Goal: Information Seeking & Learning: Learn about a topic

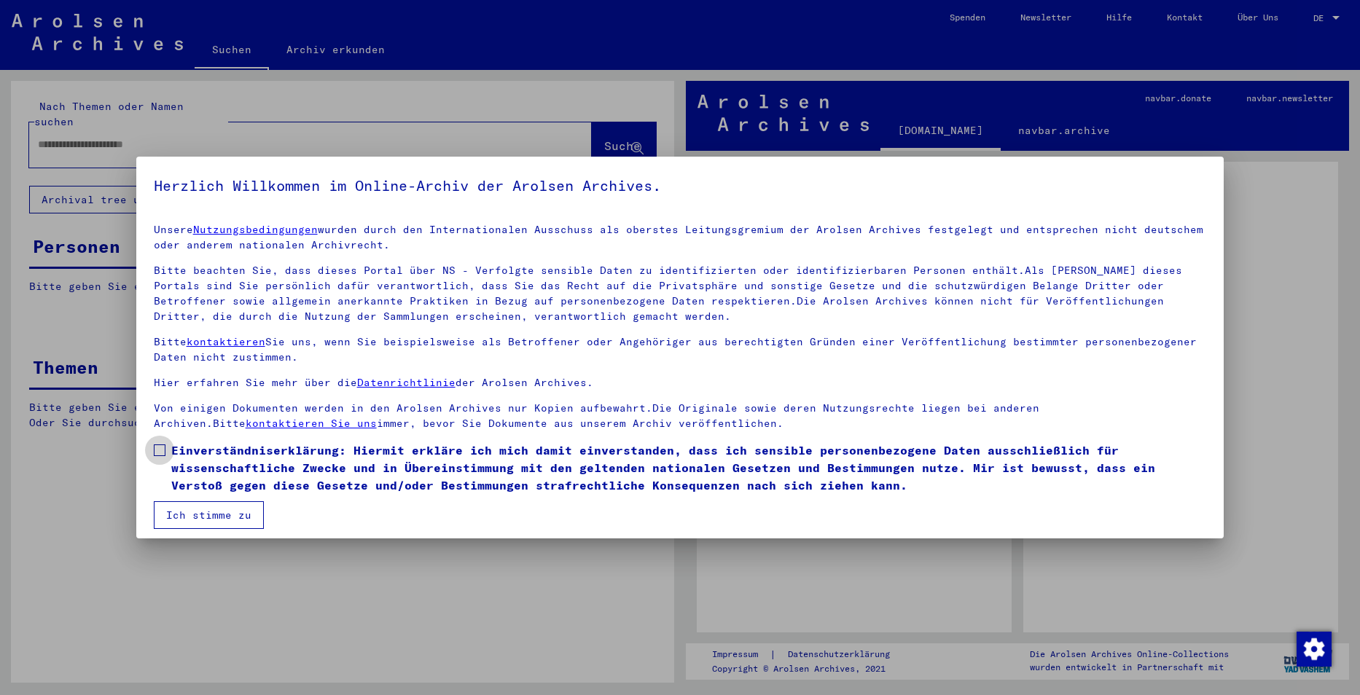
click at [159, 448] on span at bounding box center [160, 451] width 12 height 12
click at [192, 515] on button "Ich stimme zu" at bounding box center [209, 516] width 110 height 28
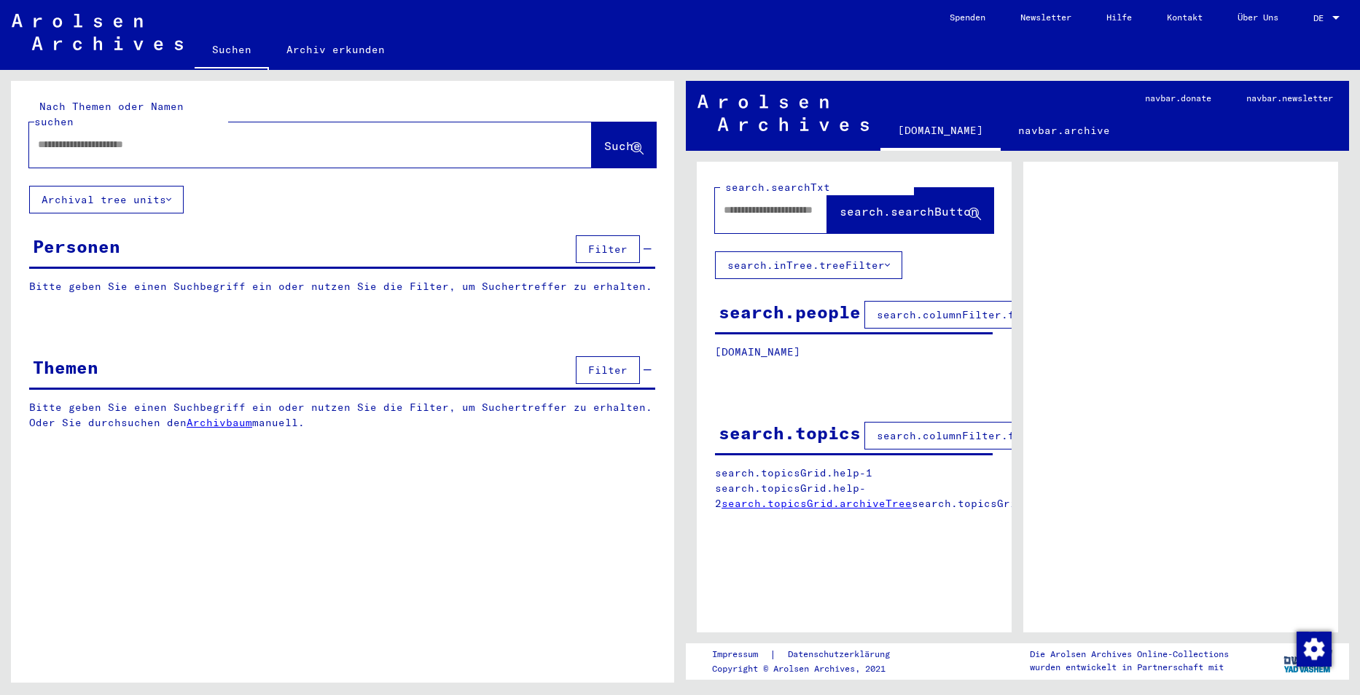
click at [227, 49] on link "Suchen" at bounding box center [232, 51] width 74 height 38
click at [303, 51] on link "Archiv erkunden" at bounding box center [335, 49] width 133 height 35
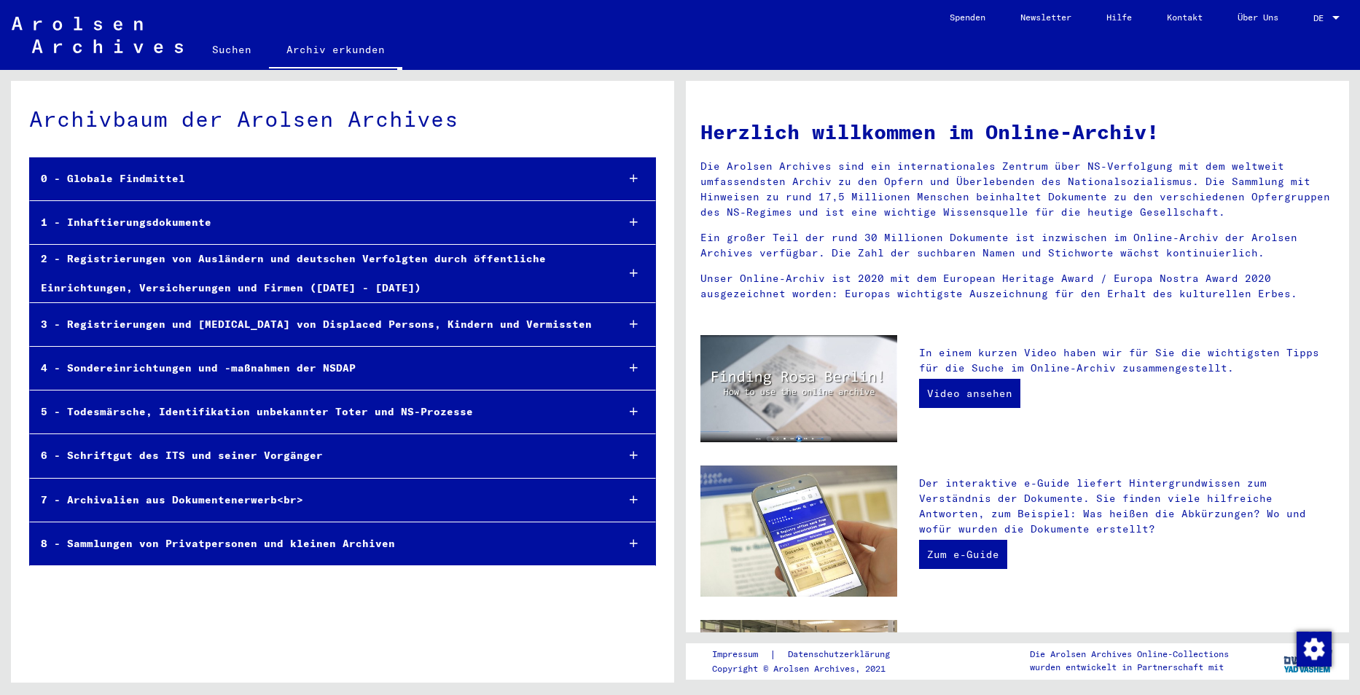
click at [172, 224] on div "1 - Inhaftierungsdokumente" at bounding box center [317, 222] width 575 height 28
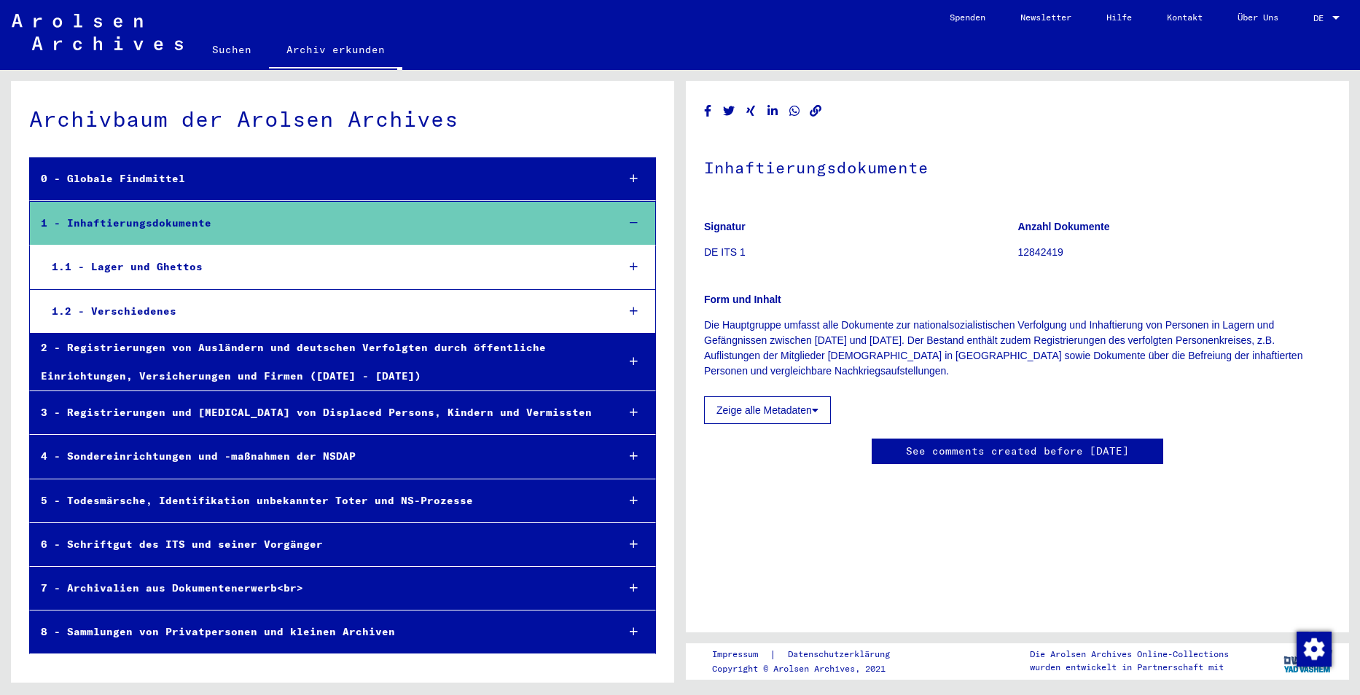
click at [189, 273] on div "1.1 - Lager und Ghettos" at bounding box center [323, 267] width 565 height 28
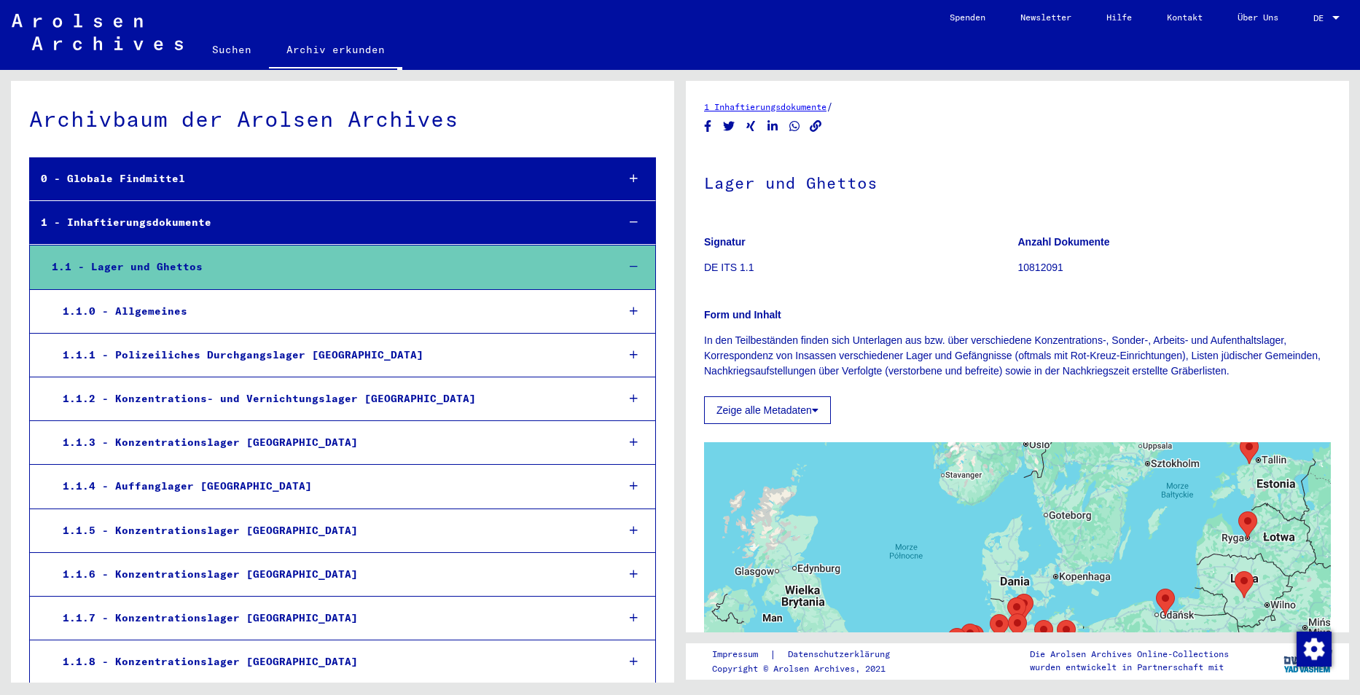
click at [362, 404] on div "1.1.2 - Konzentrations- und Vernichtungslager [GEOGRAPHIC_DATA]" at bounding box center [329, 399] width 554 height 28
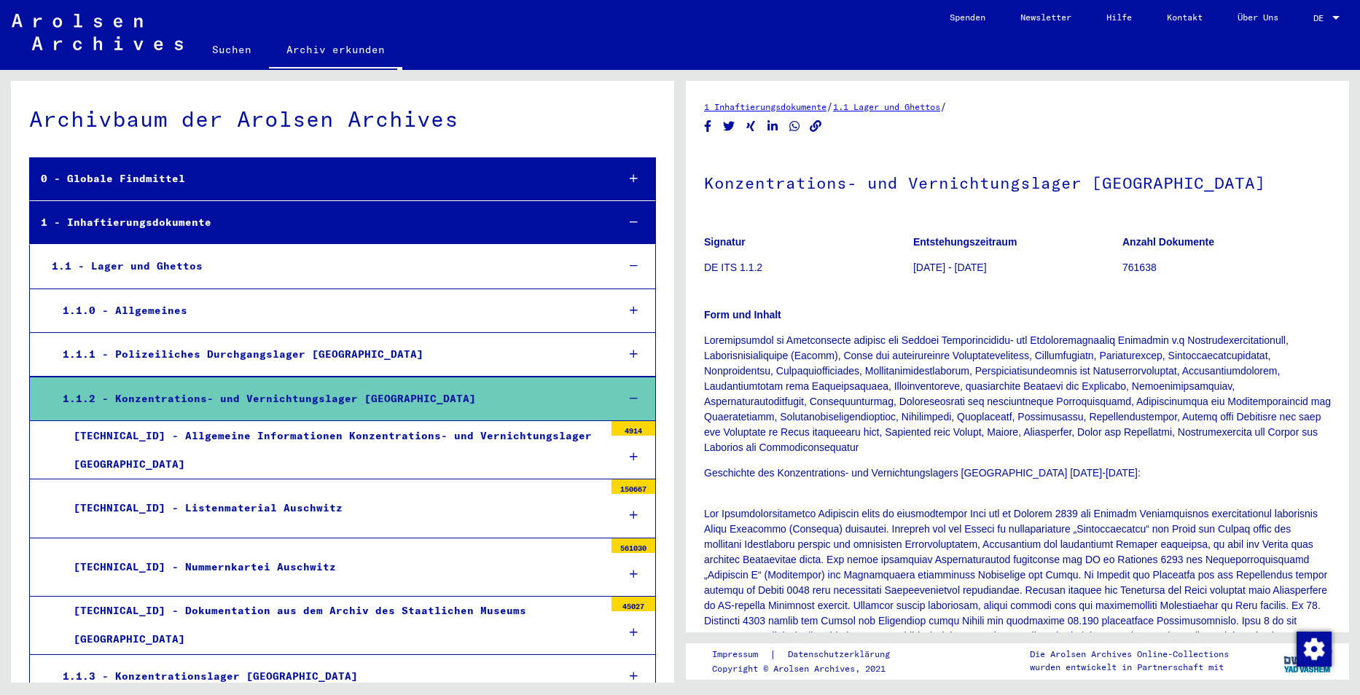
click at [294, 630] on div "[TECHNICAL_ID] - Dokumentation aus dem Archiv des Staatlichen Museums [GEOGRAPH…" at bounding box center [334, 625] width 542 height 57
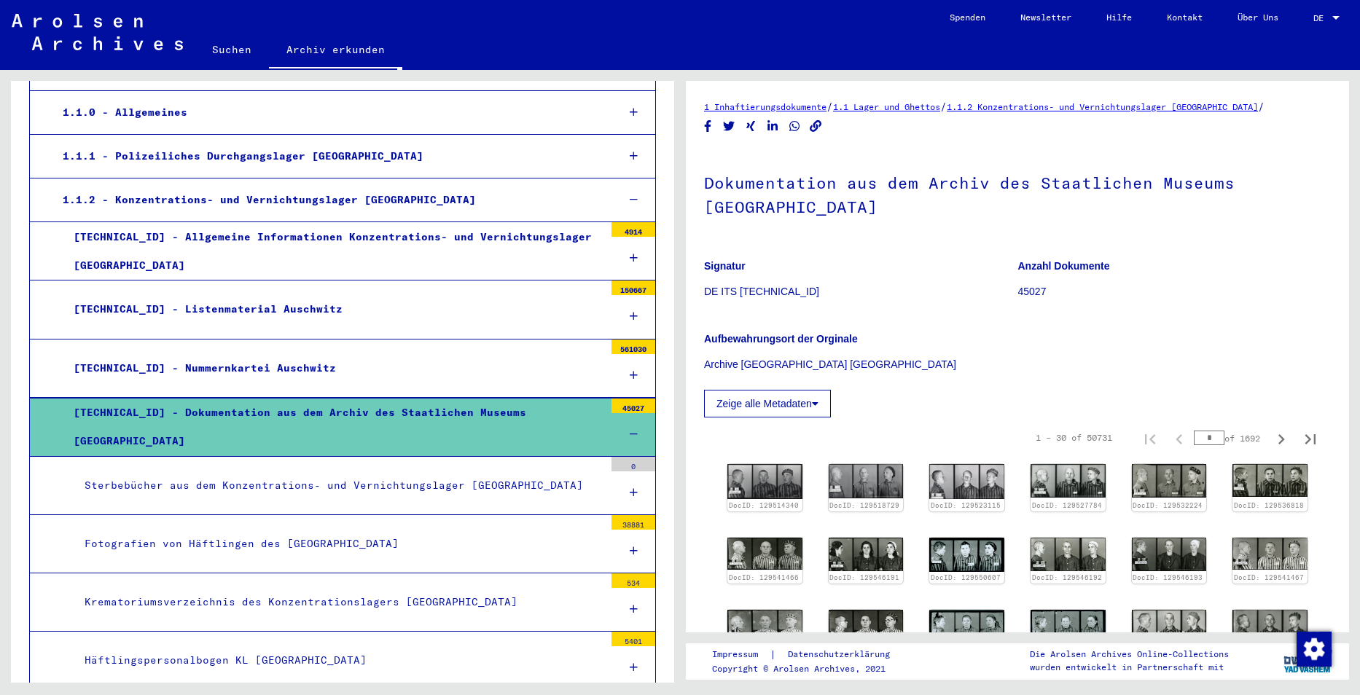
scroll to position [292, 0]
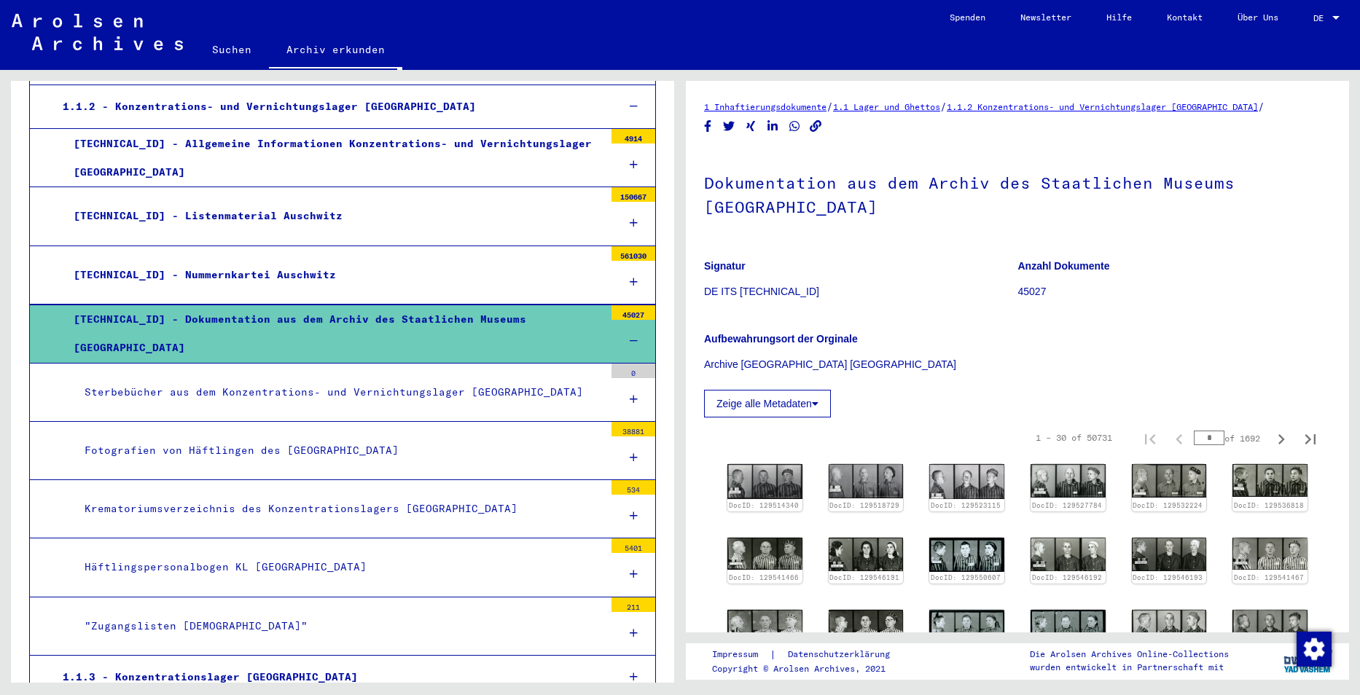
click at [238, 456] on div "Fotografien von Häftlingen des [GEOGRAPHIC_DATA]" at bounding box center [339, 451] width 531 height 28
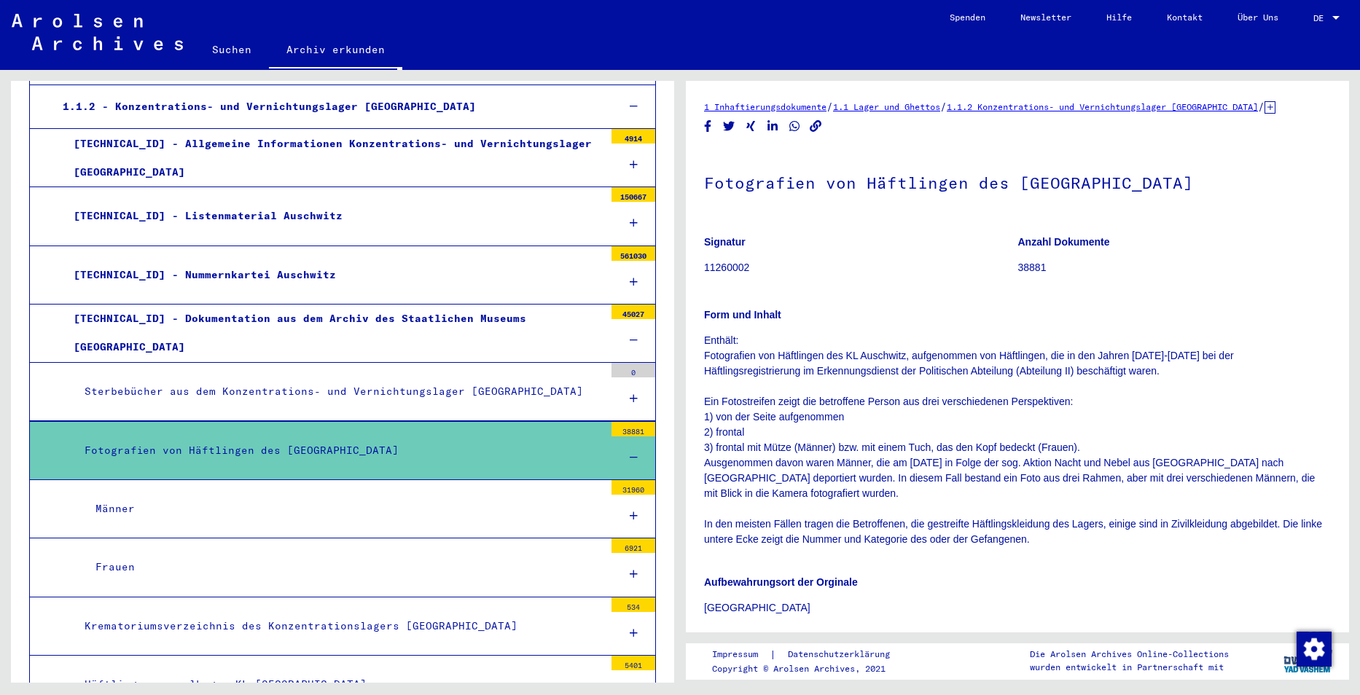
click at [136, 569] on div "Frauen" at bounding box center [345, 567] width 520 height 28
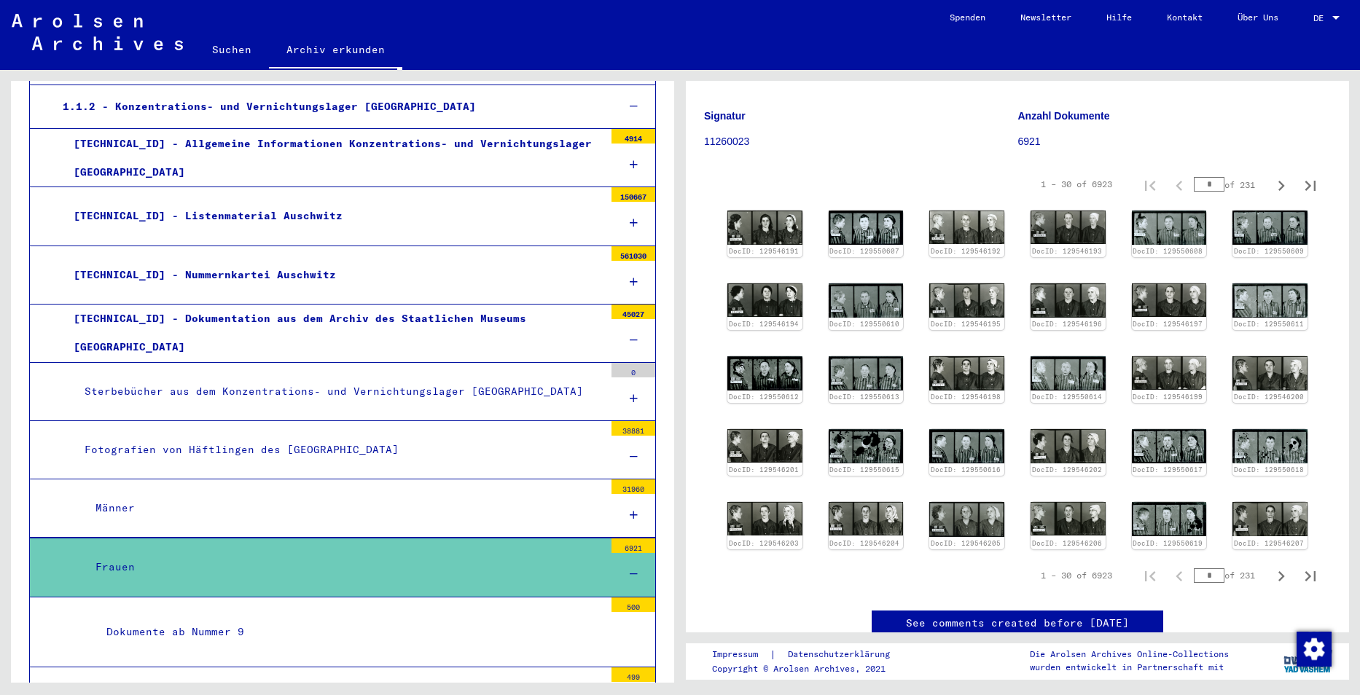
scroll to position [146, 0]
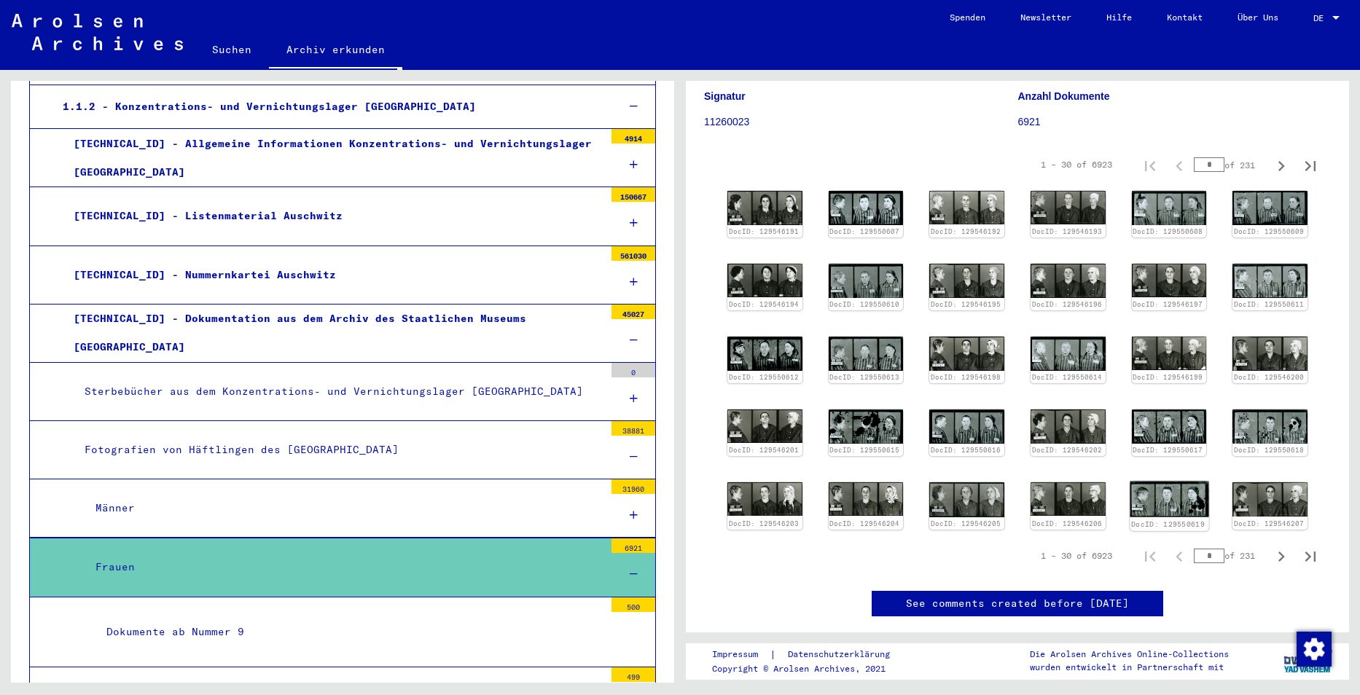
click at [1158, 494] on img at bounding box center [1169, 499] width 79 height 36
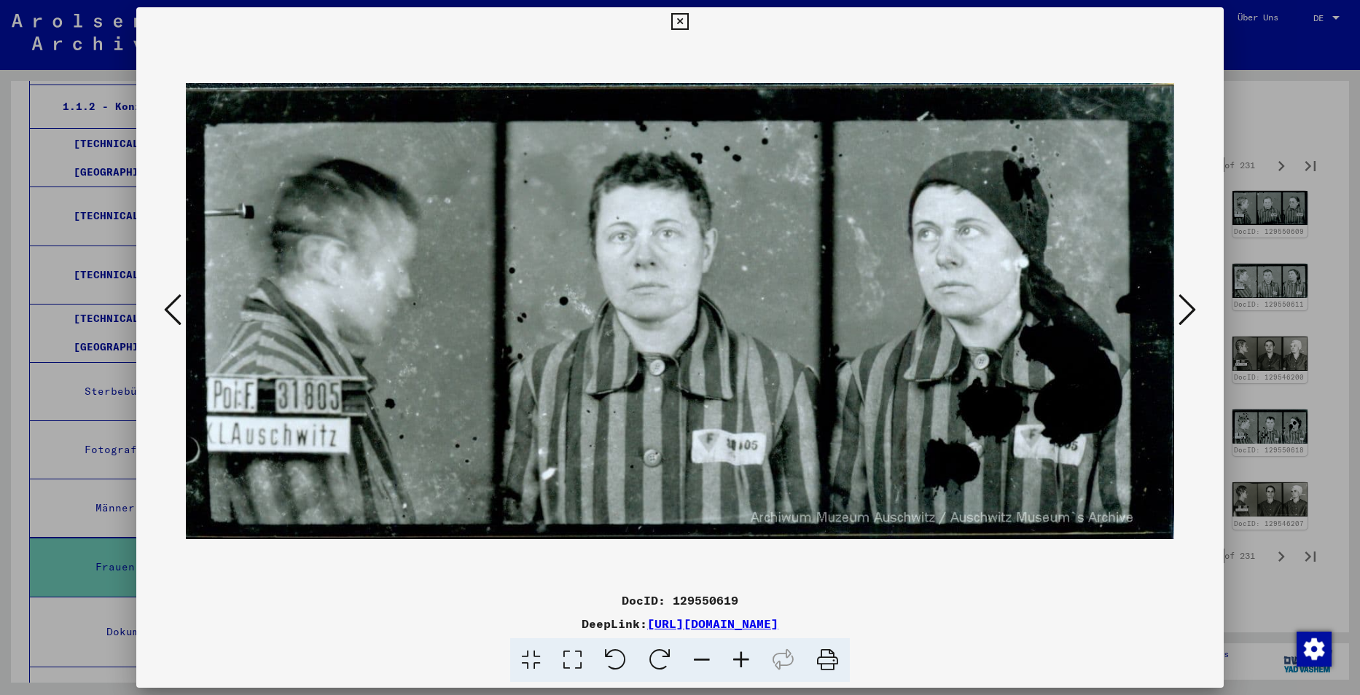
click at [1185, 308] on icon at bounding box center [1187, 309] width 17 height 35
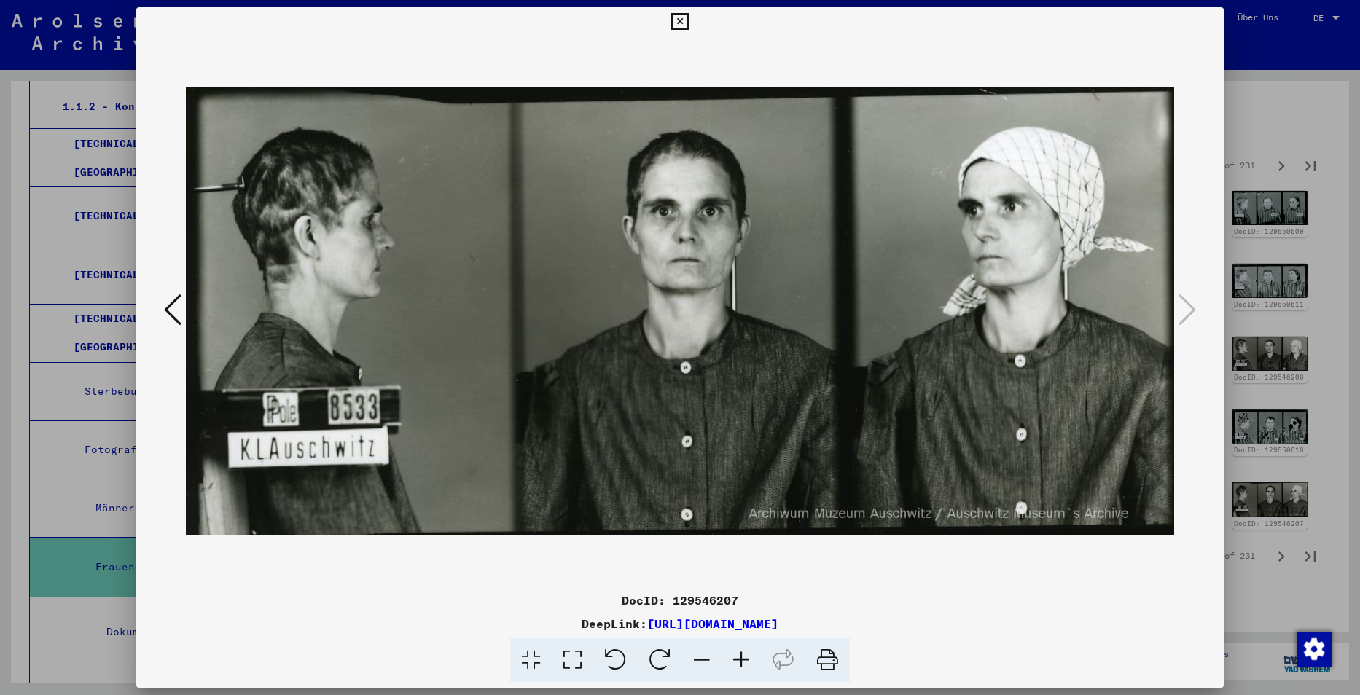
click at [677, 15] on icon at bounding box center [679, 21] width 17 height 17
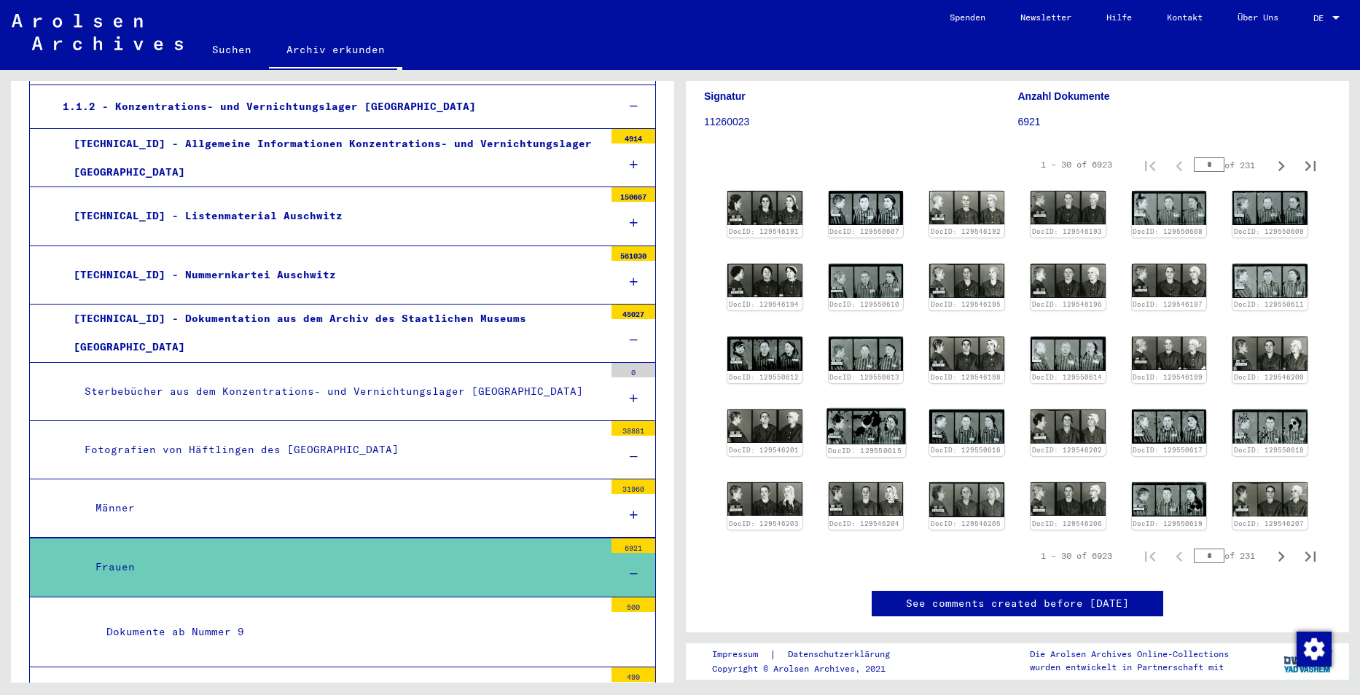
click at [856, 424] on img at bounding box center [866, 426] width 79 height 36
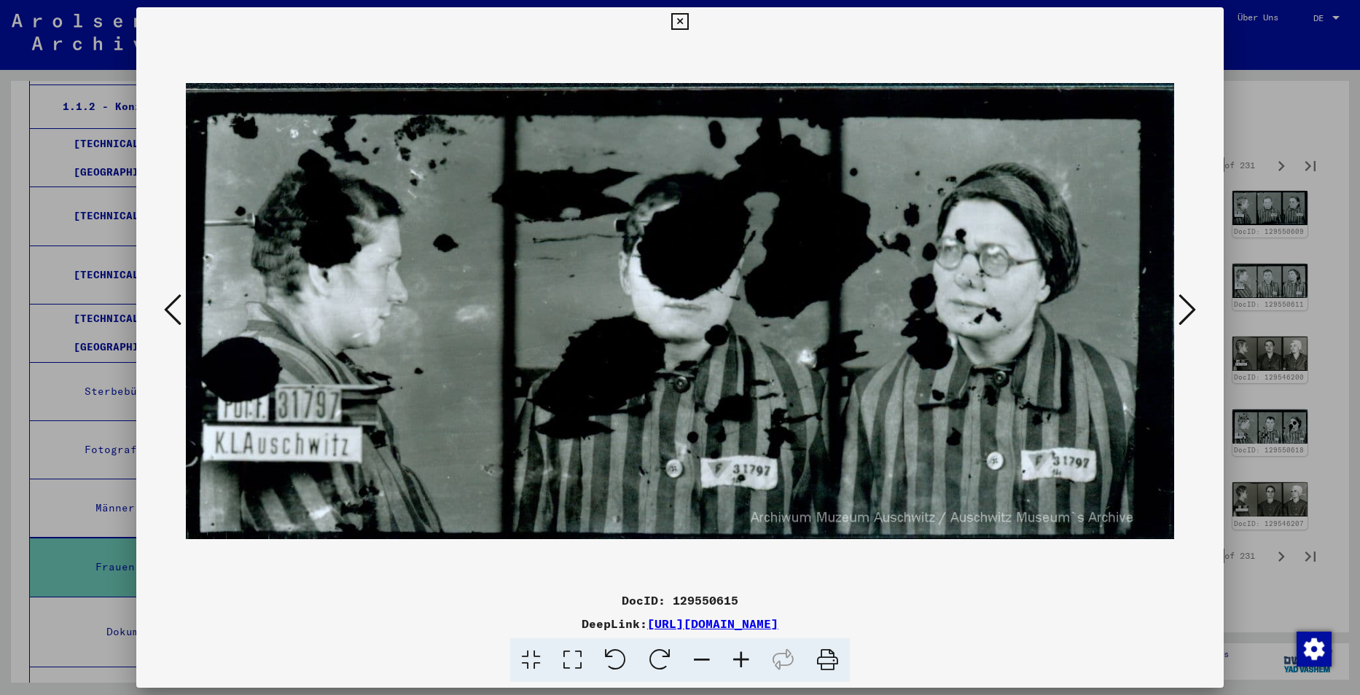
click at [682, 20] on icon at bounding box center [679, 21] width 17 height 17
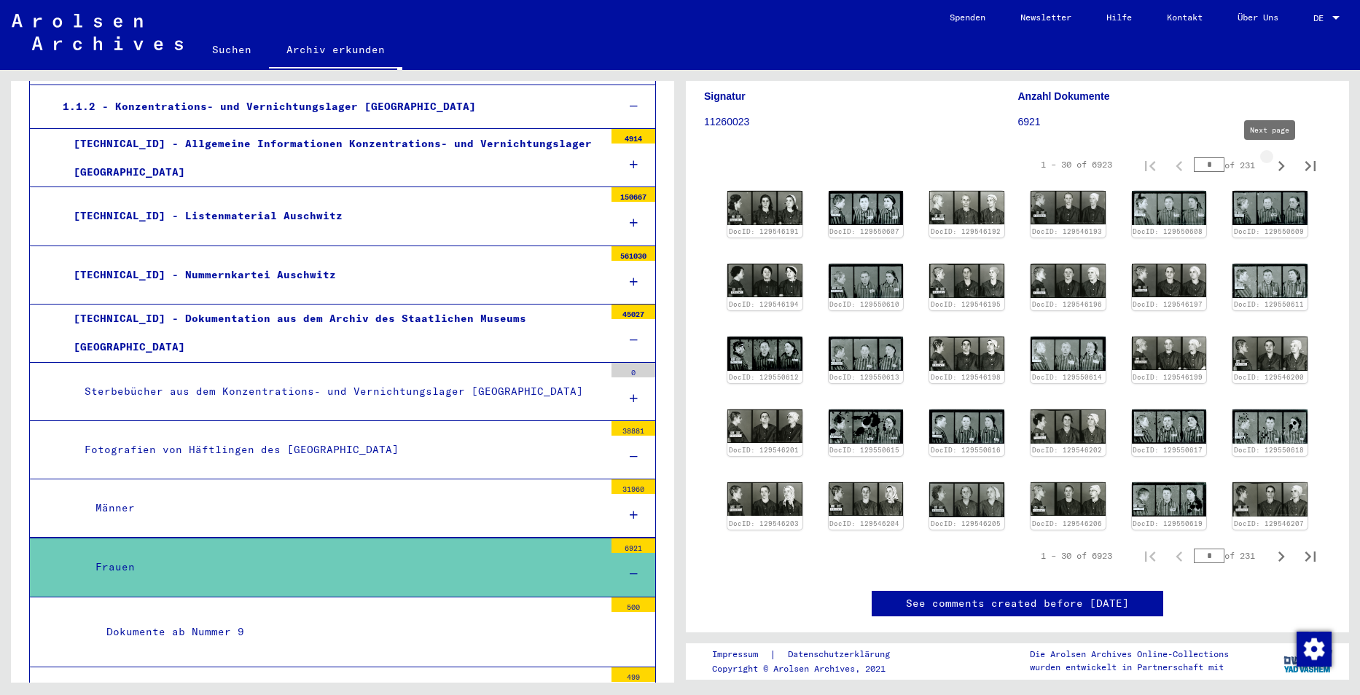
click at [1271, 163] on icon "Next page" at bounding box center [1281, 166] width 20 height 20
type input "*"
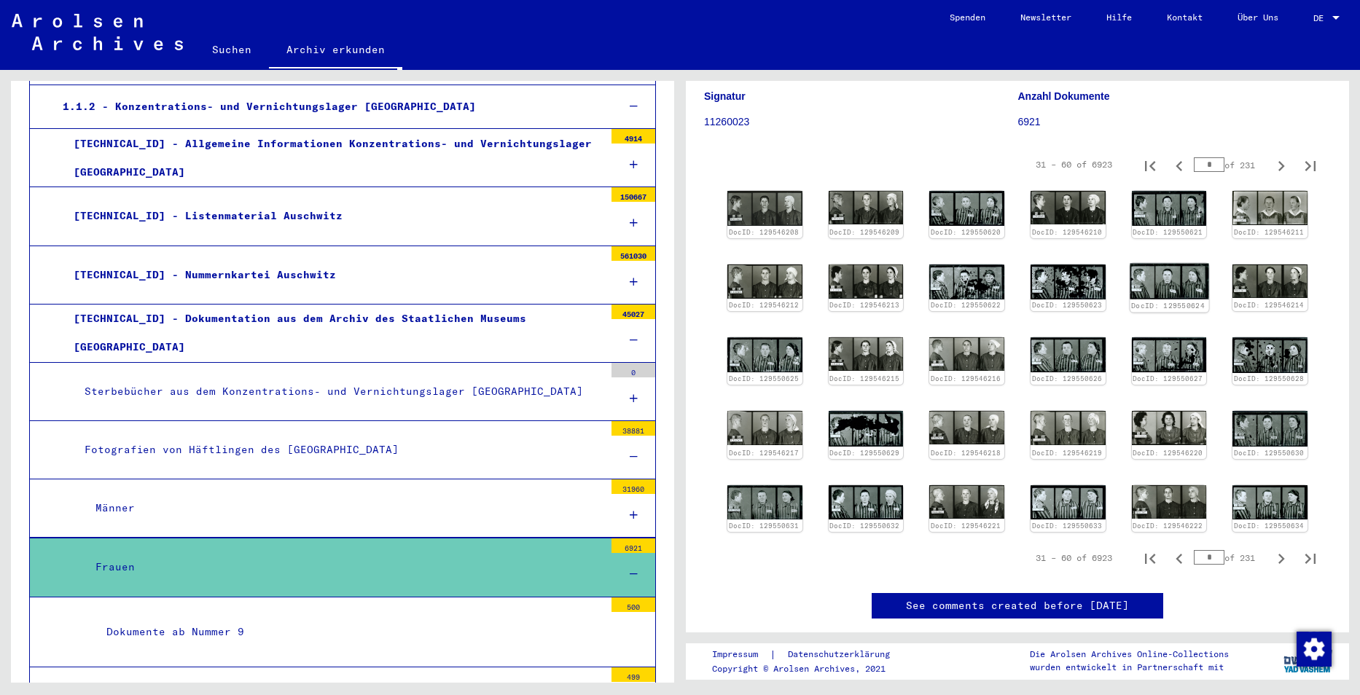
click at [1169, 278] on img at bounding box center [1169, 282] width 79 height 36
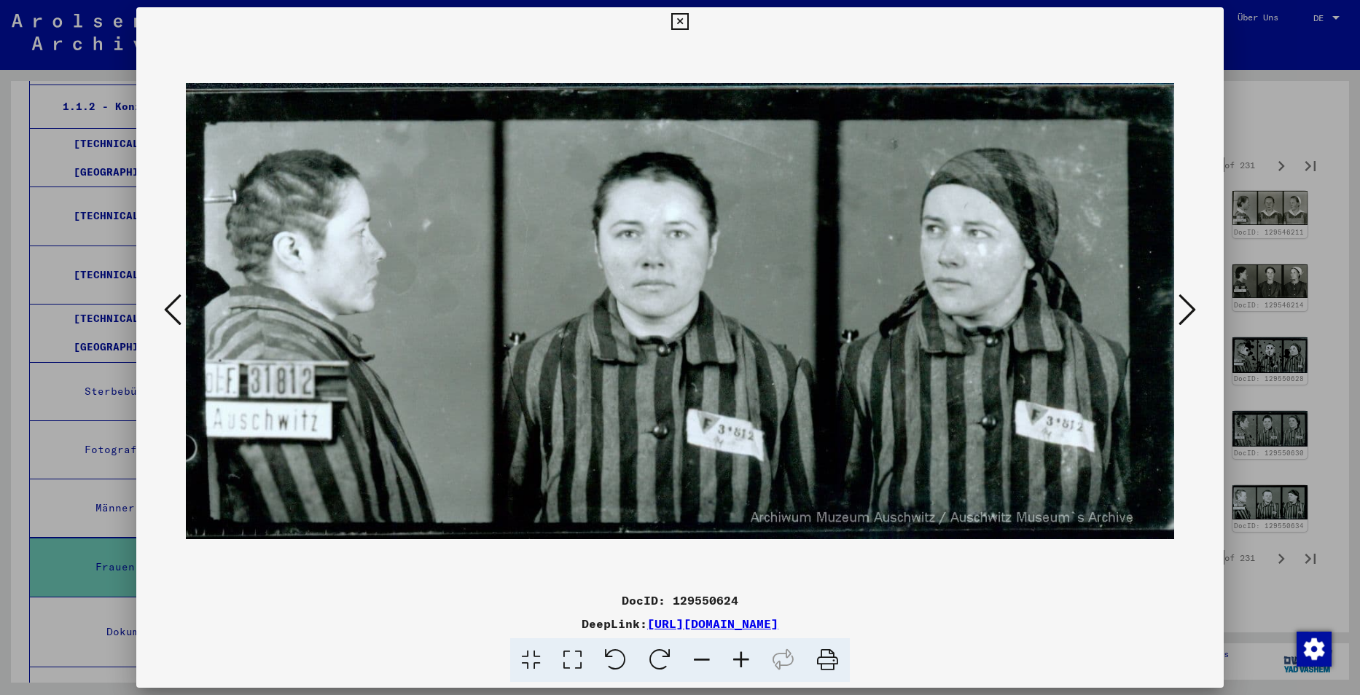
click at [678, 15] on icon at bounding box center [679, 21] width 17 height 17
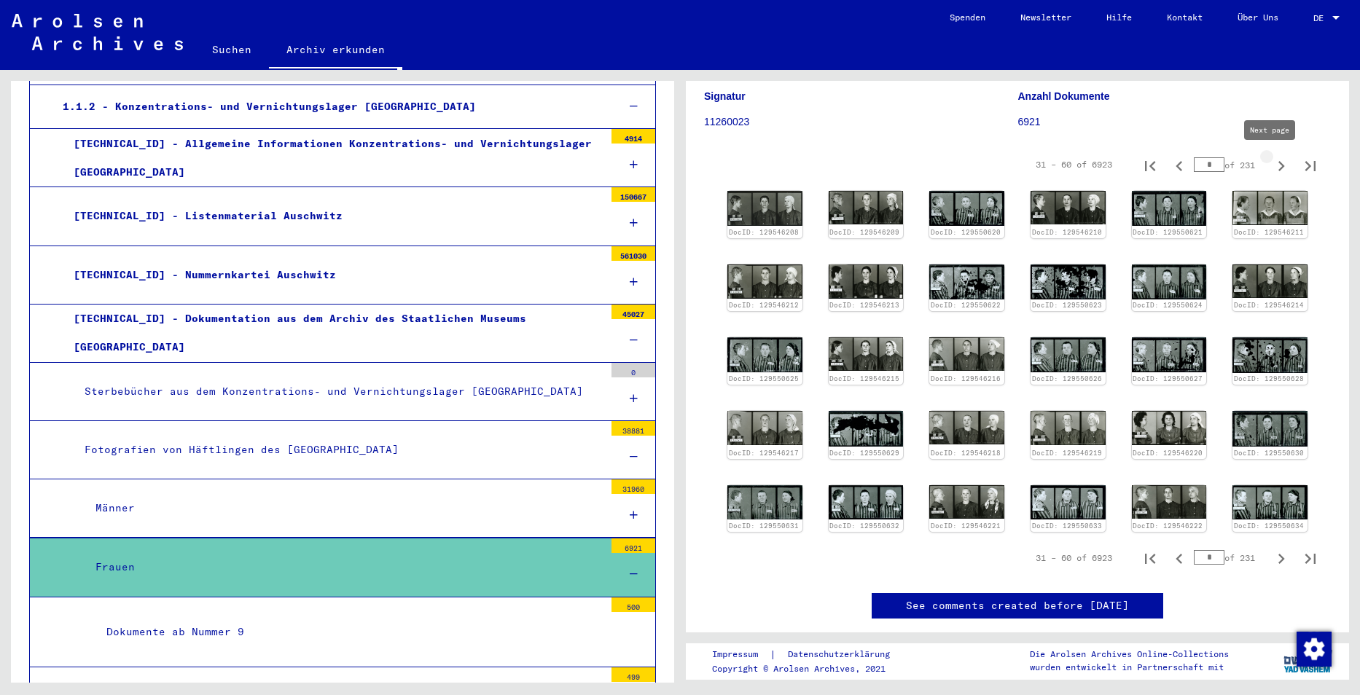
click at [1271, 165] on icon "Next page" at bounding box center [1281, 166] width 20 height 20
type input "*"
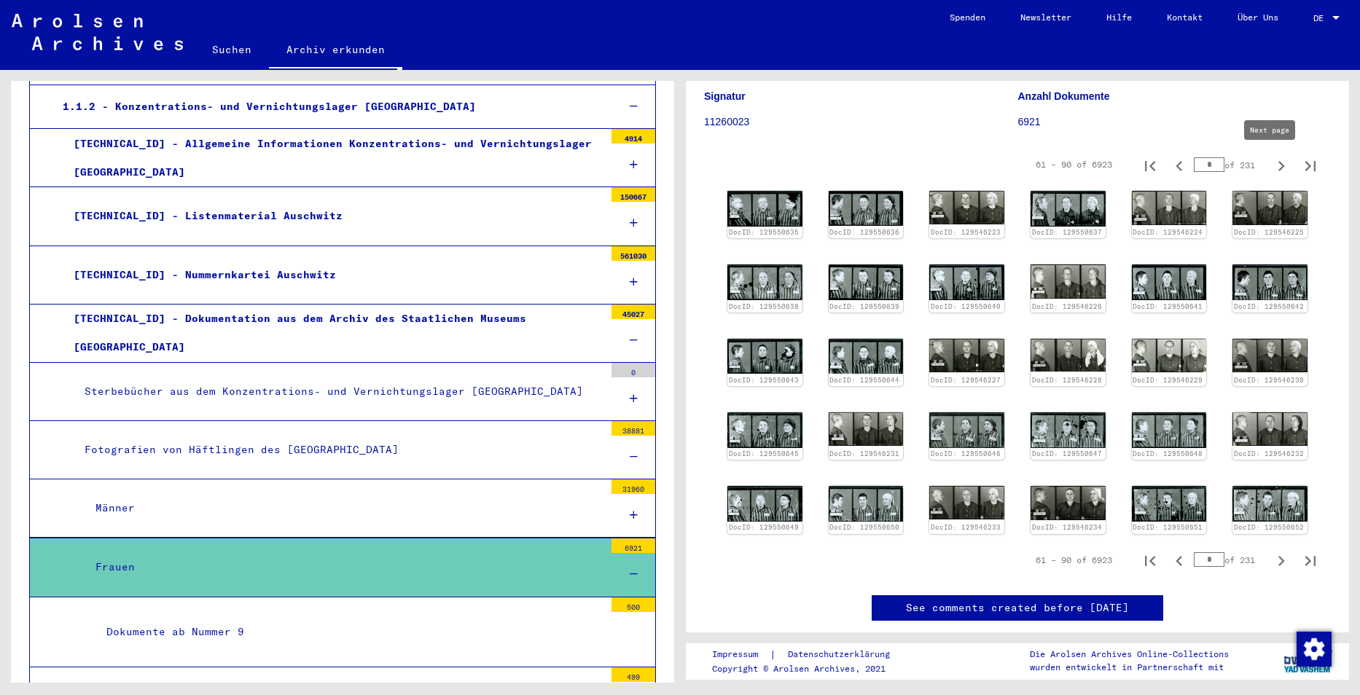
click at [1273, 170] on icon "Next page" at bounding box center [1281, 166] width 20 height 20
type input "*"
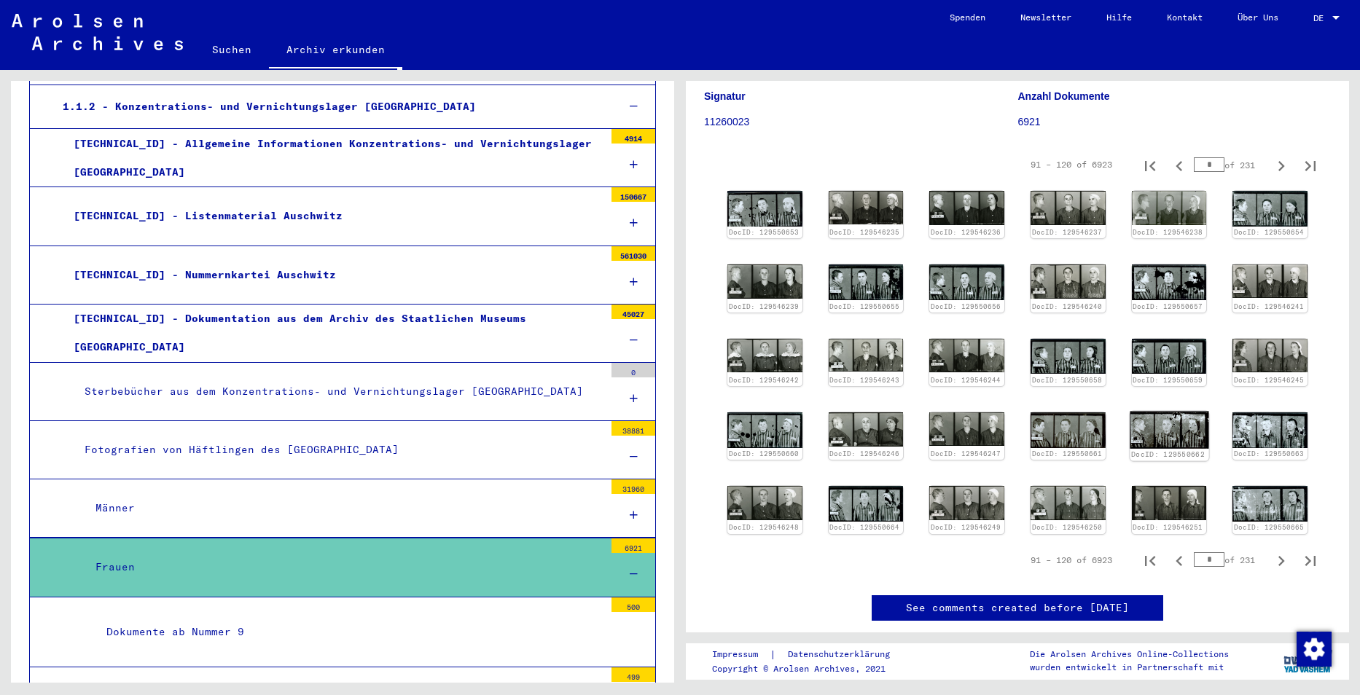
click at [1155, 426] on img at bounding box center [1169, 429] width 79 height 37
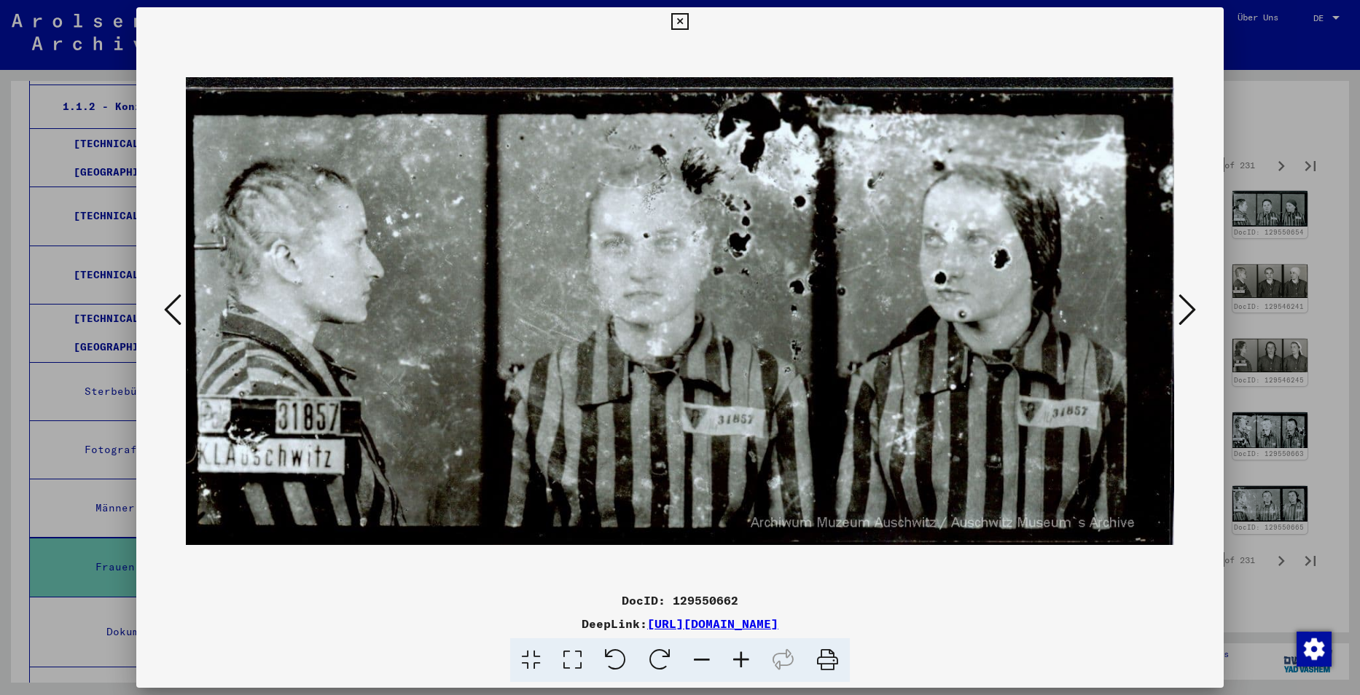
click at [682, 20] on icon at bounding box center [679, 21] width 17 height 17
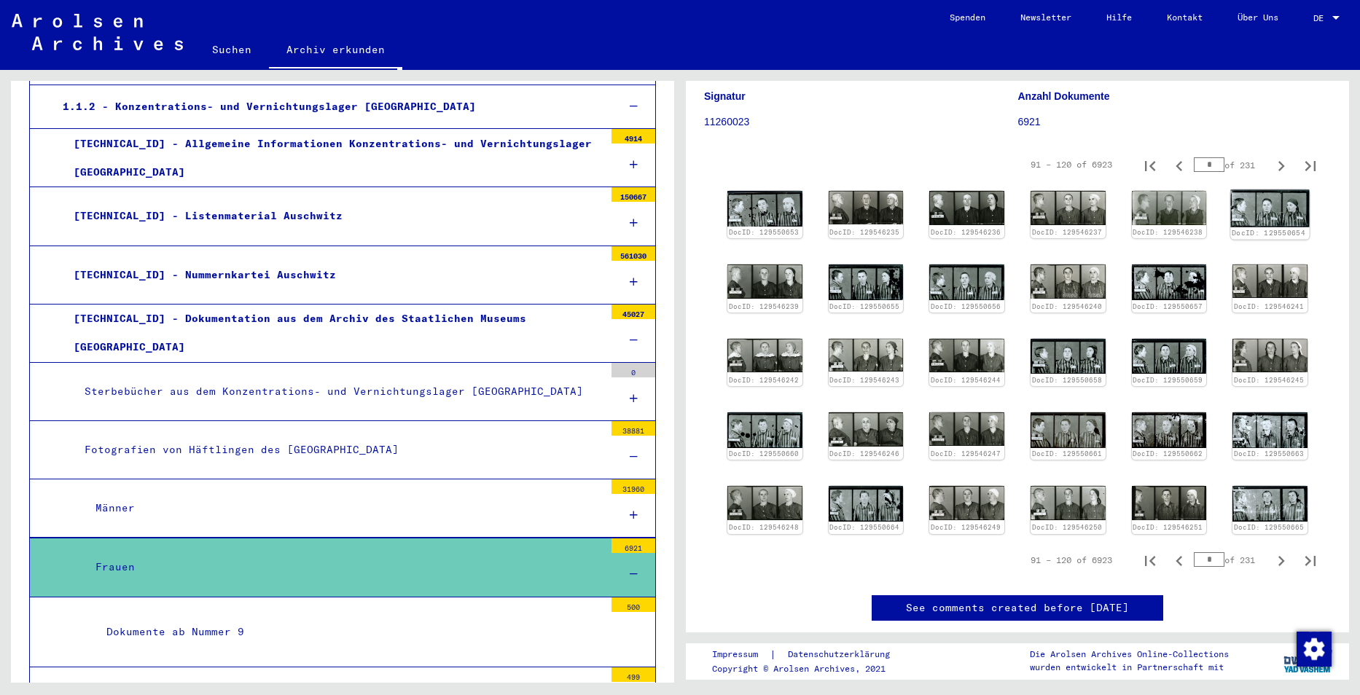
click at [1265, 211] on img at bounding box center [1270, 208] width 79 height 37
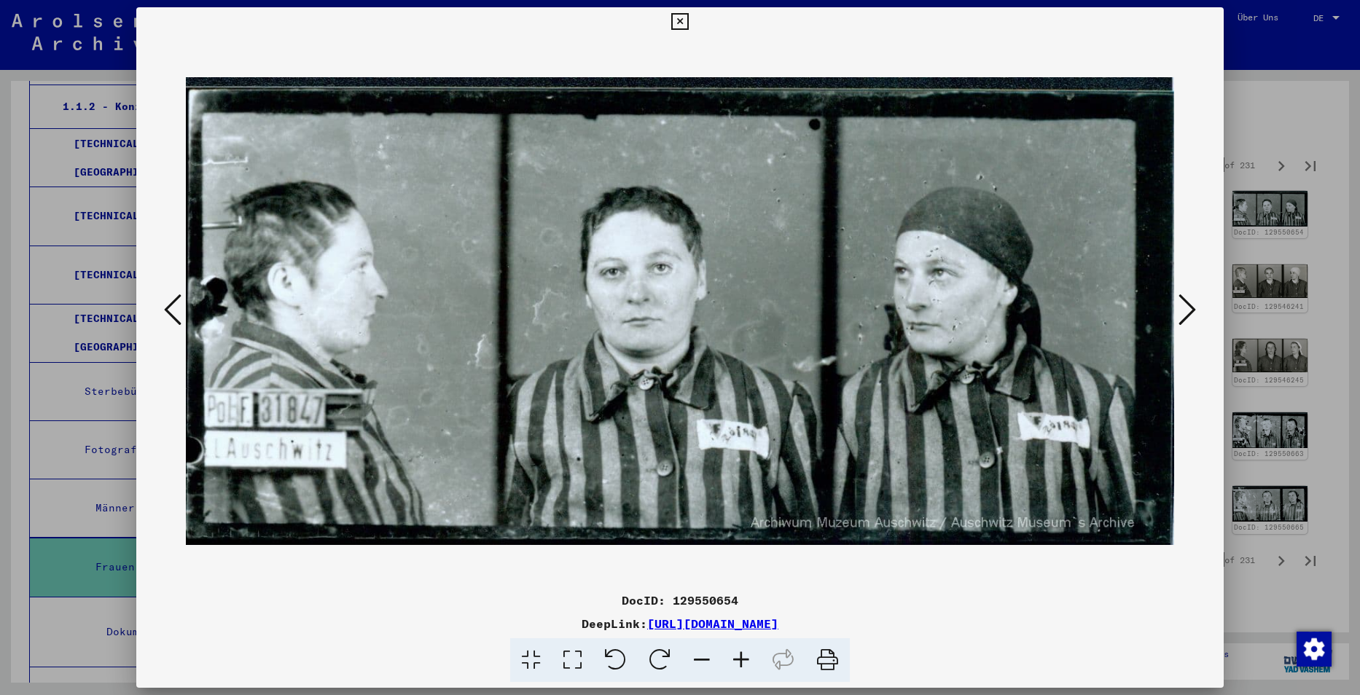
click at [674, 20] on icon at bounding box center [679, 21] width 17 height 17
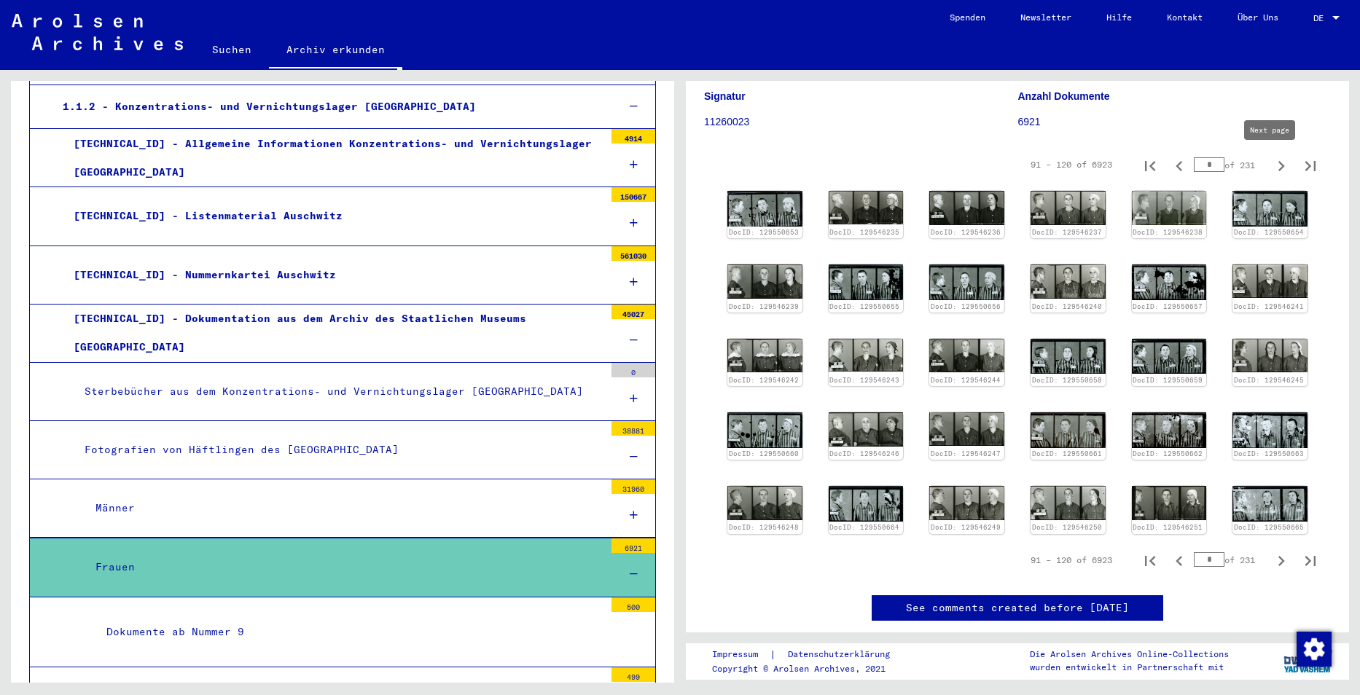
click at [1279, 165] on icon "Next page" at bounding box center [1282, 166] width 7 height 10
type input "*"
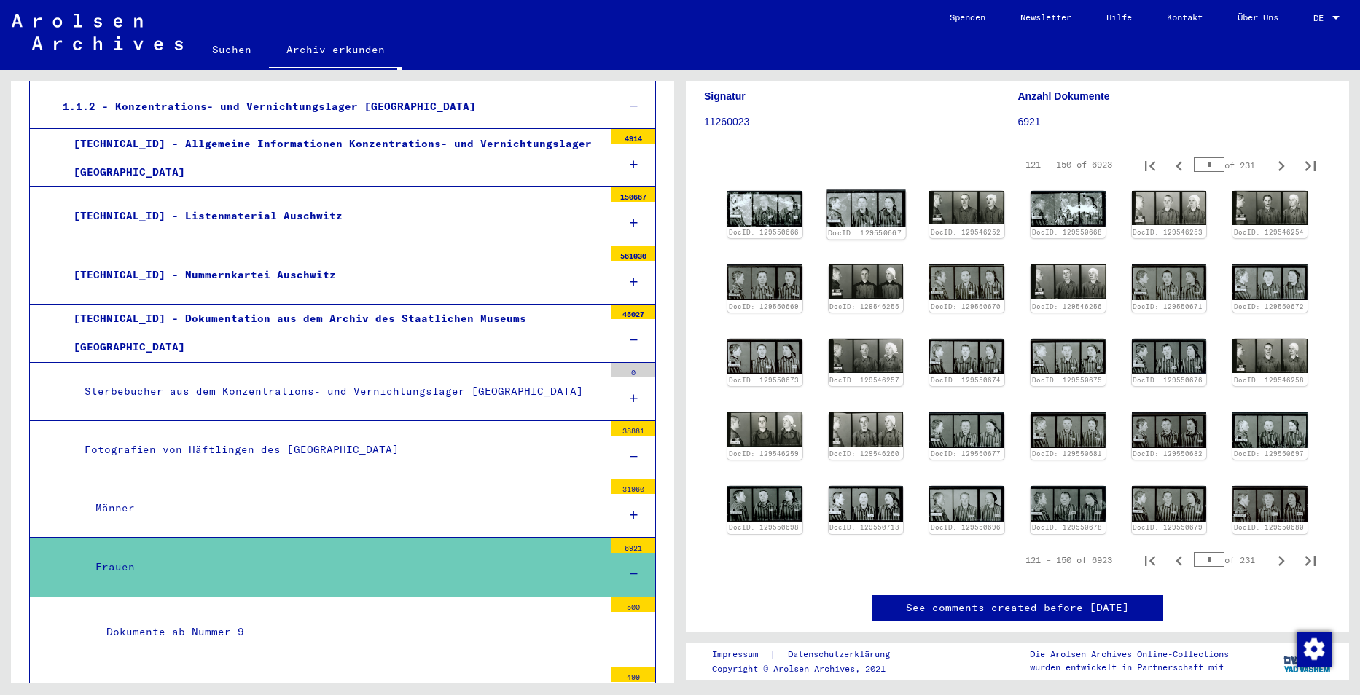
click at [857, 205] on img at bounding box center [866, 208] width 79 height 37
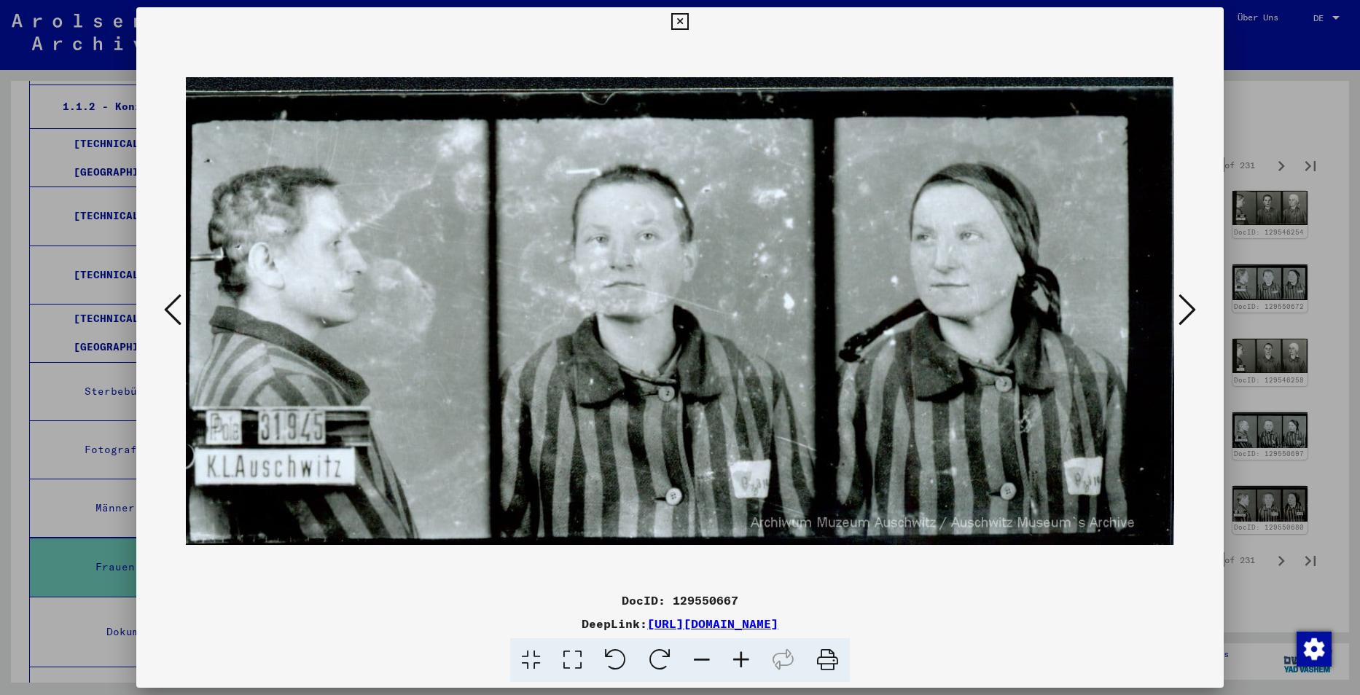
click at [681, 20] on icon at bounding box center [679, 21] width 17 height 17
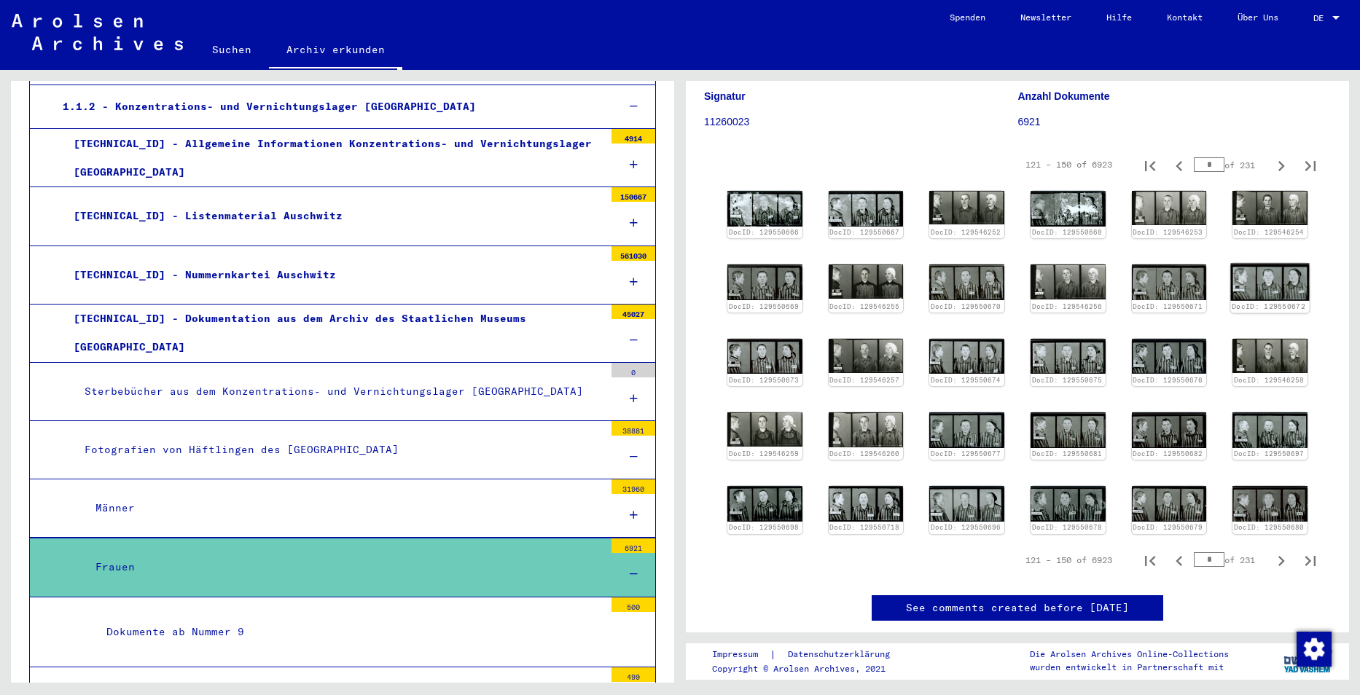
click at [1262, 289] on img at bounding box center [1270, 282] width 79 height 37
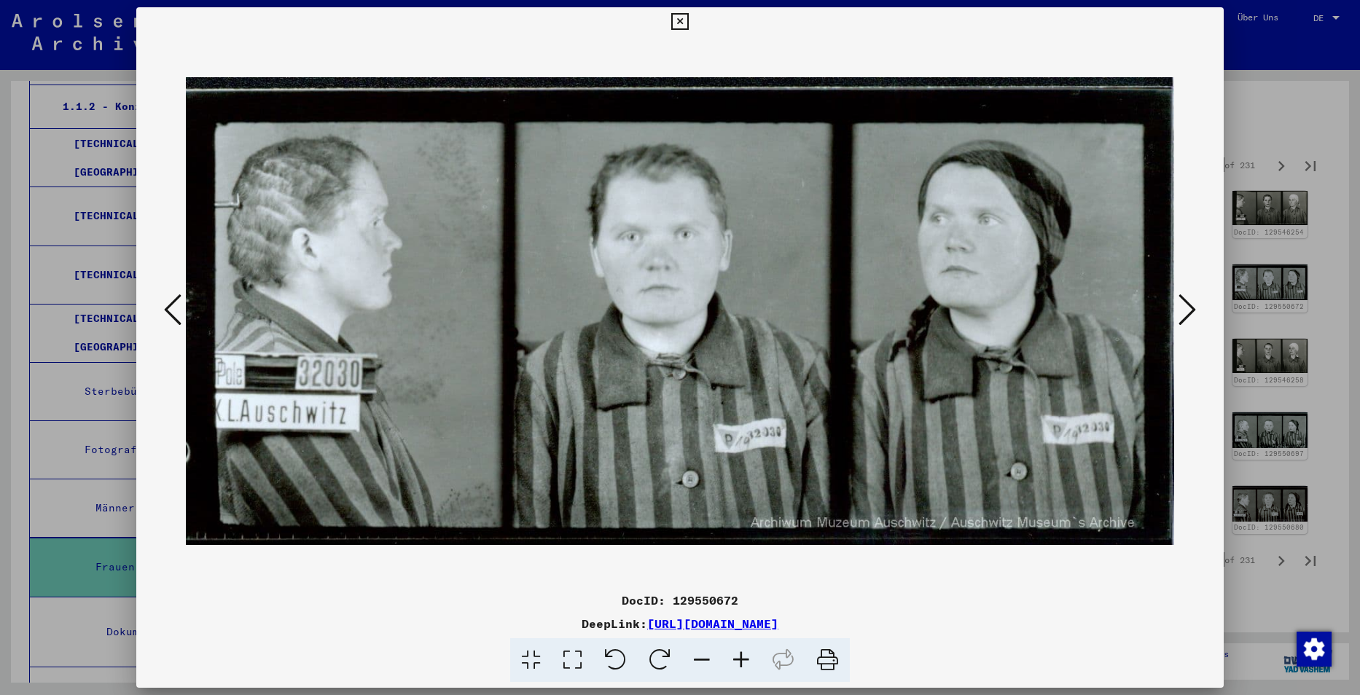
click at [679, 20] on icon at bounding box center [679, 21] width 17 height 17
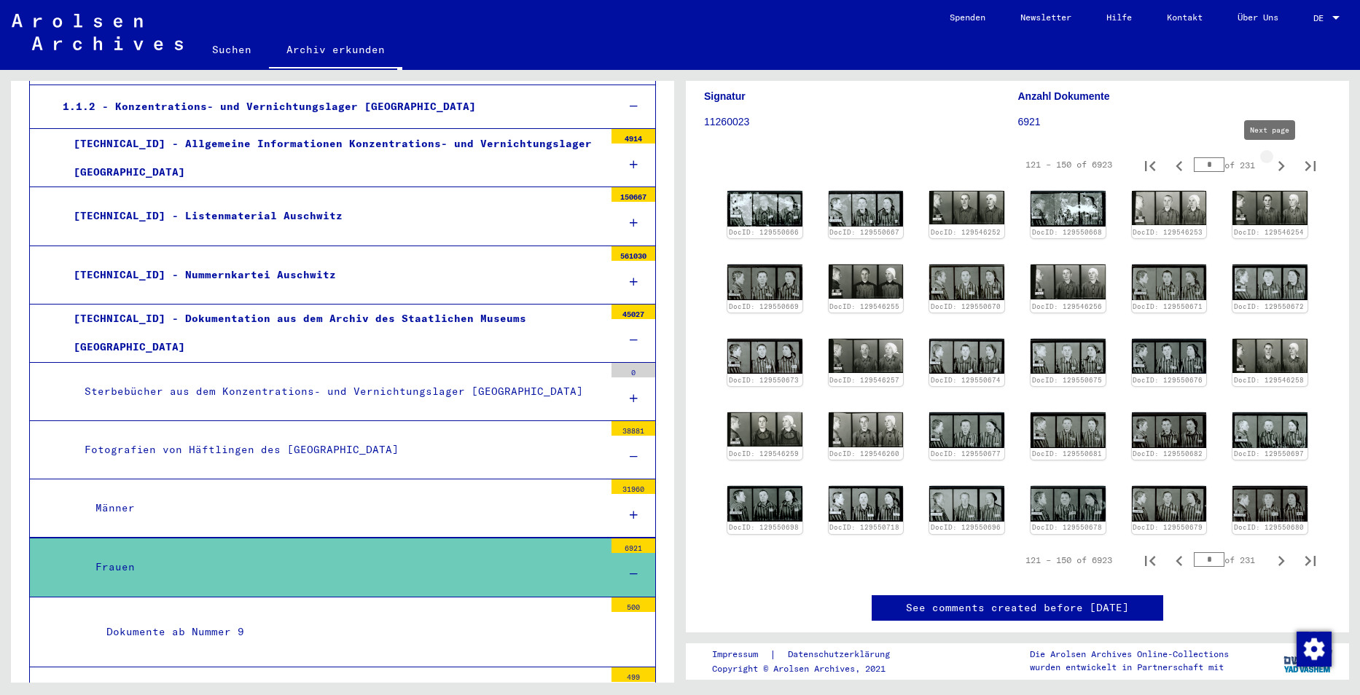
click at [1271, 166] on icon "Next page" at bounding box center [1281, 166] width 20 height 20
type input "*"
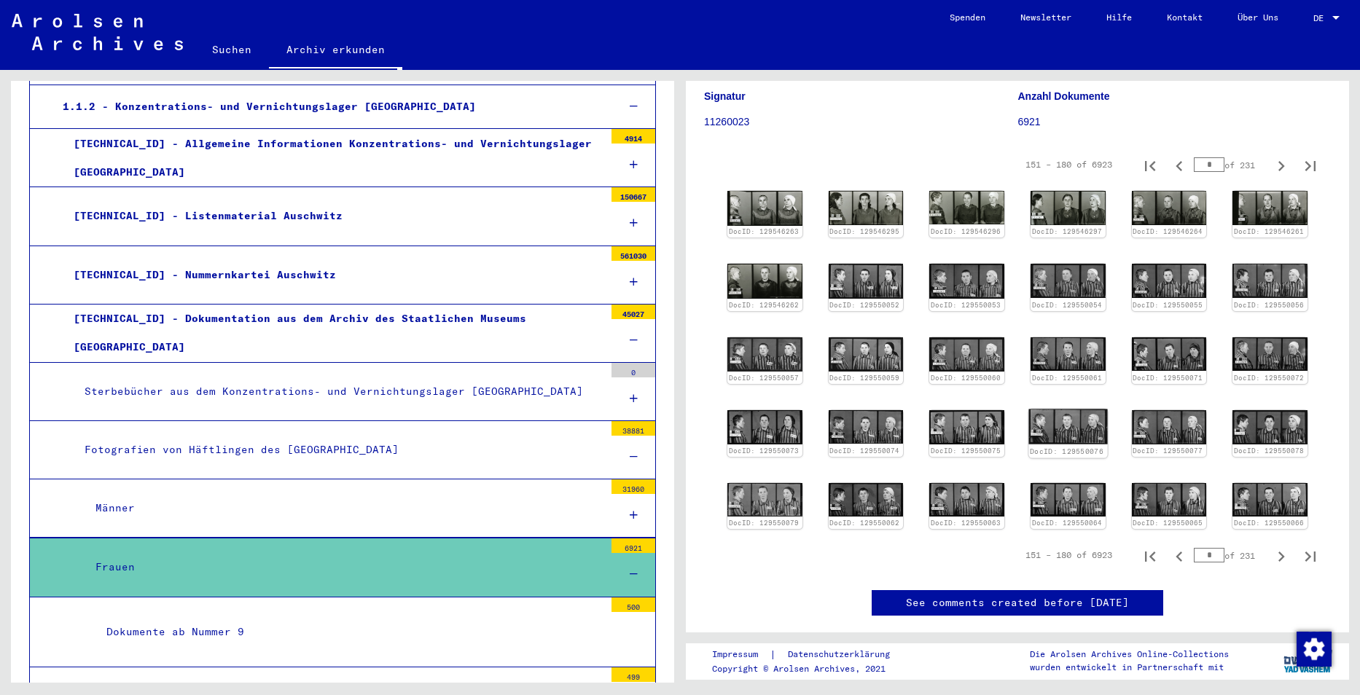
click at [1062, 425] on img at bounding box center [1068, 428] width 79 height 36
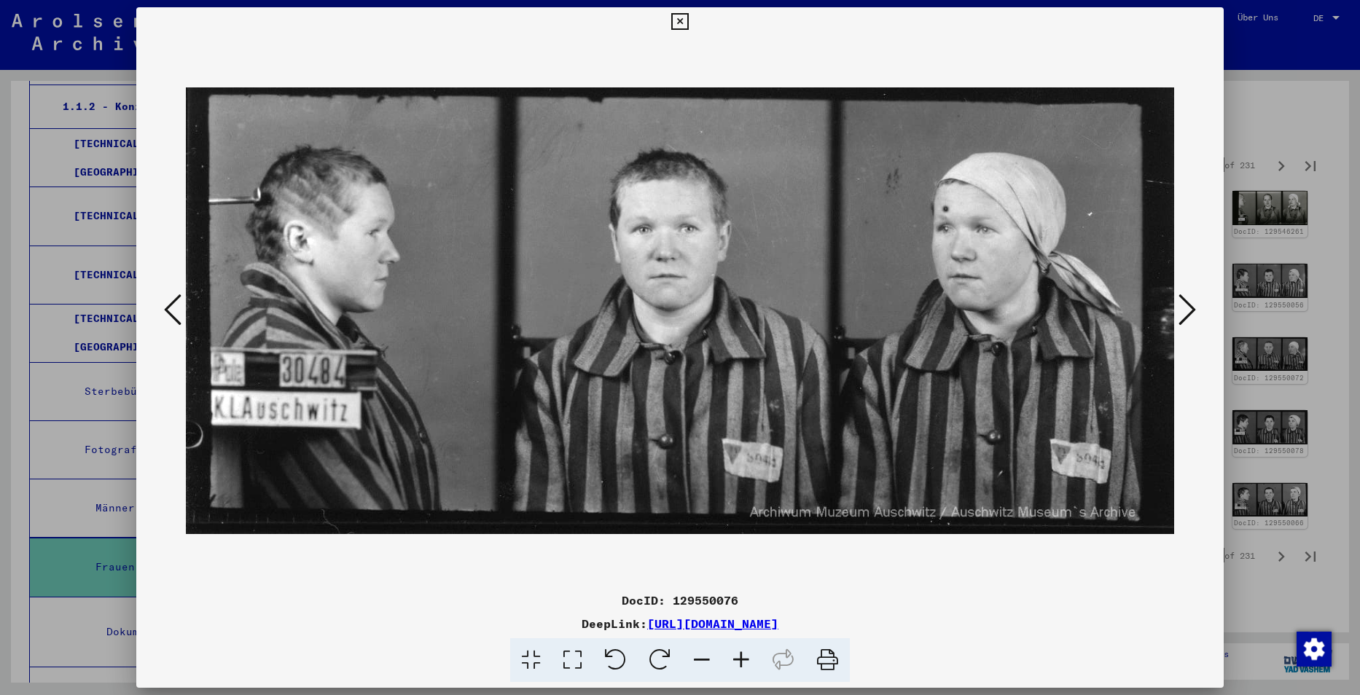
click at [679, 18] on icon at bounding box center [679, 21] width 17 height 17
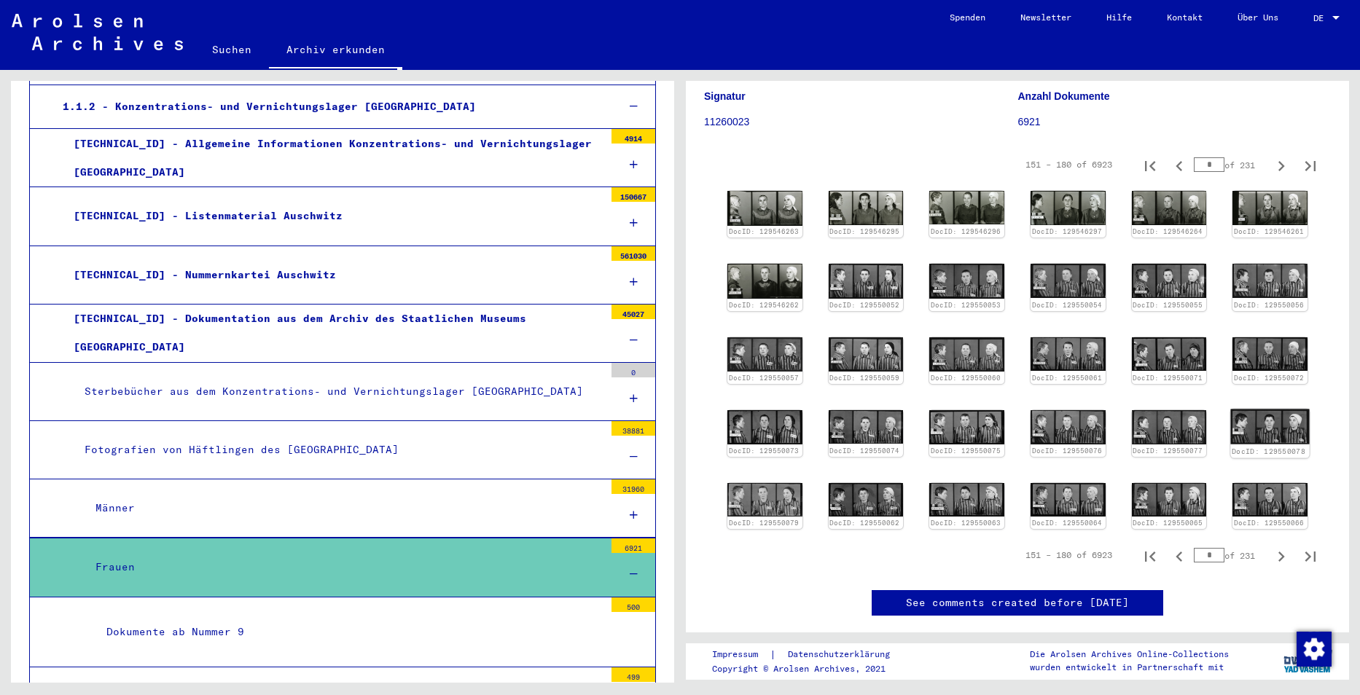
click at [1270, 426] on img at bounding box center [1270, 428] width 79 height 36
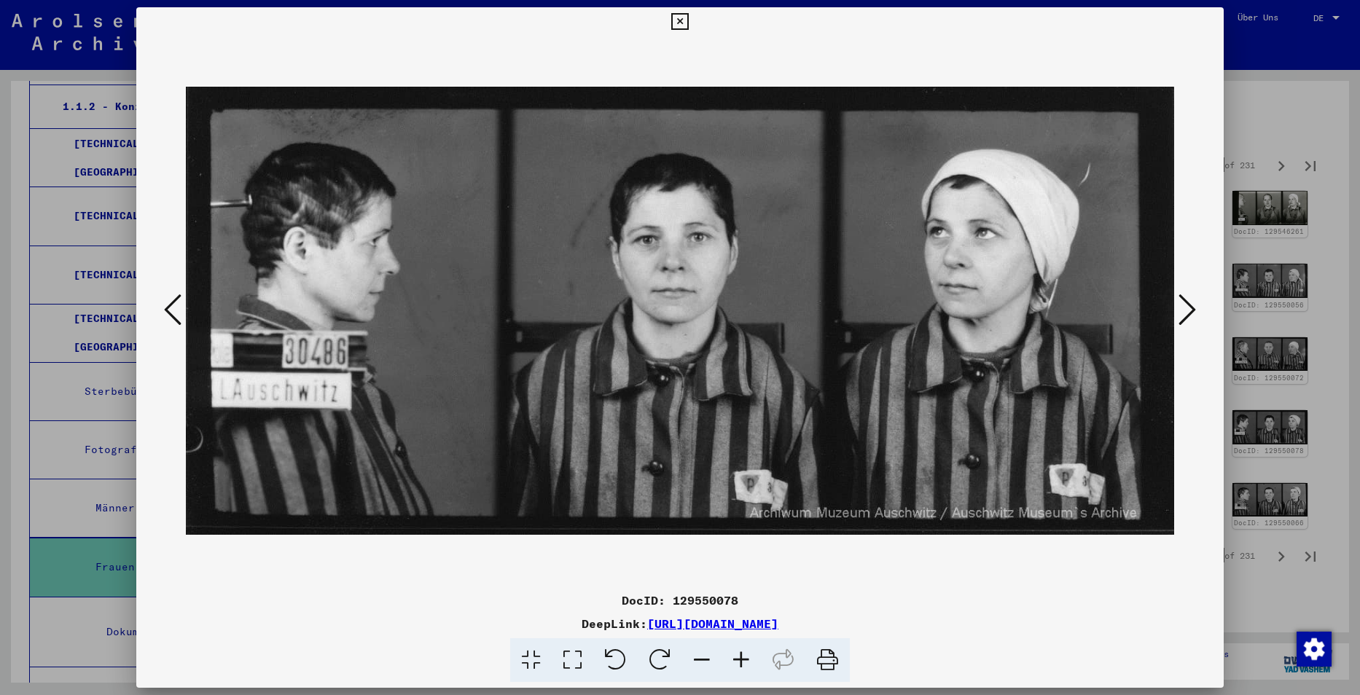
click at [675, 19] on icon at bounding box center [679, 21] width 17 height 17
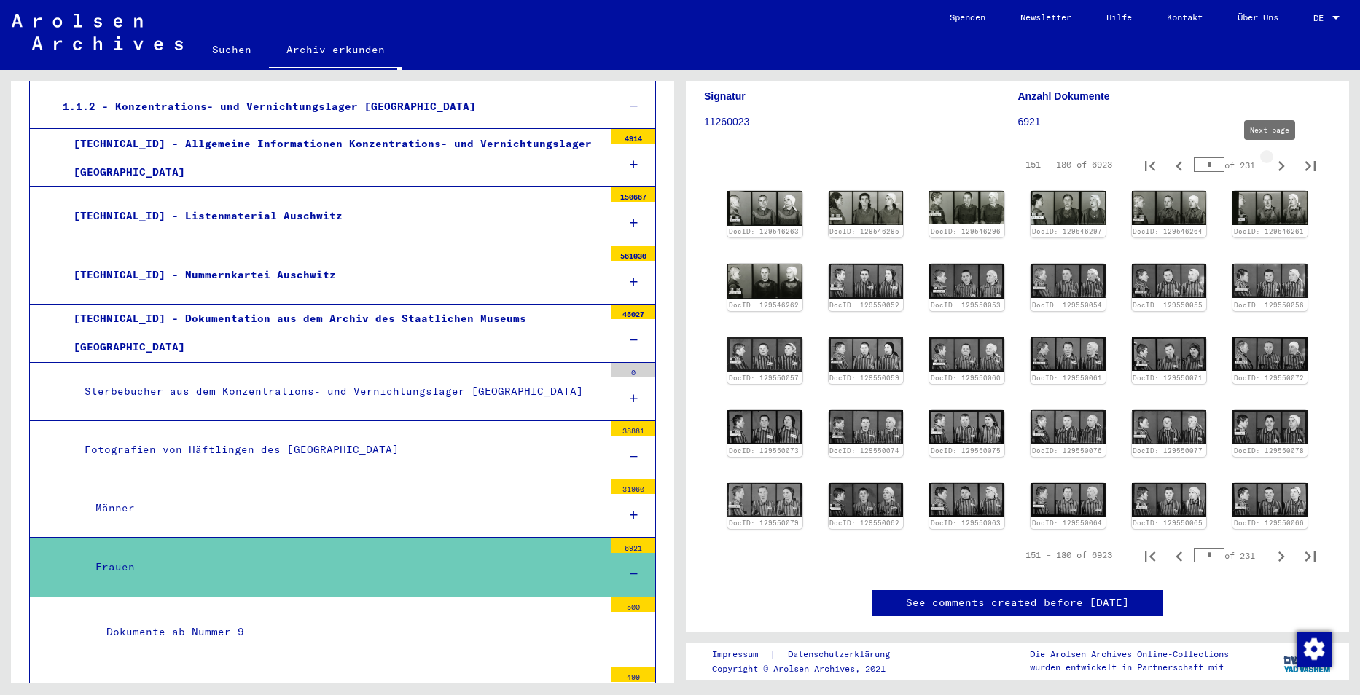
click at [1273, 167] on icon "Next page" at bounding box center [1281, 166] width 20 height 20
type input "*"
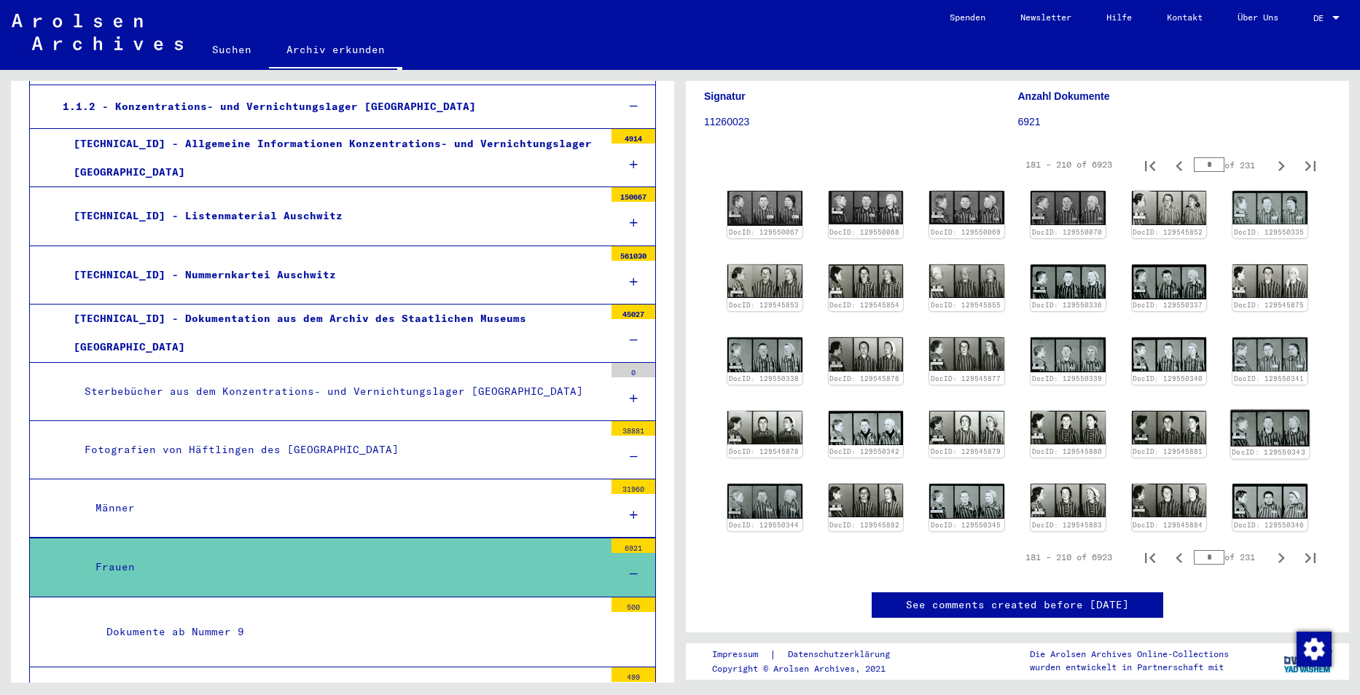
click at [1260, 422] on img at bounding box center [1270, 428] width 79 height 36
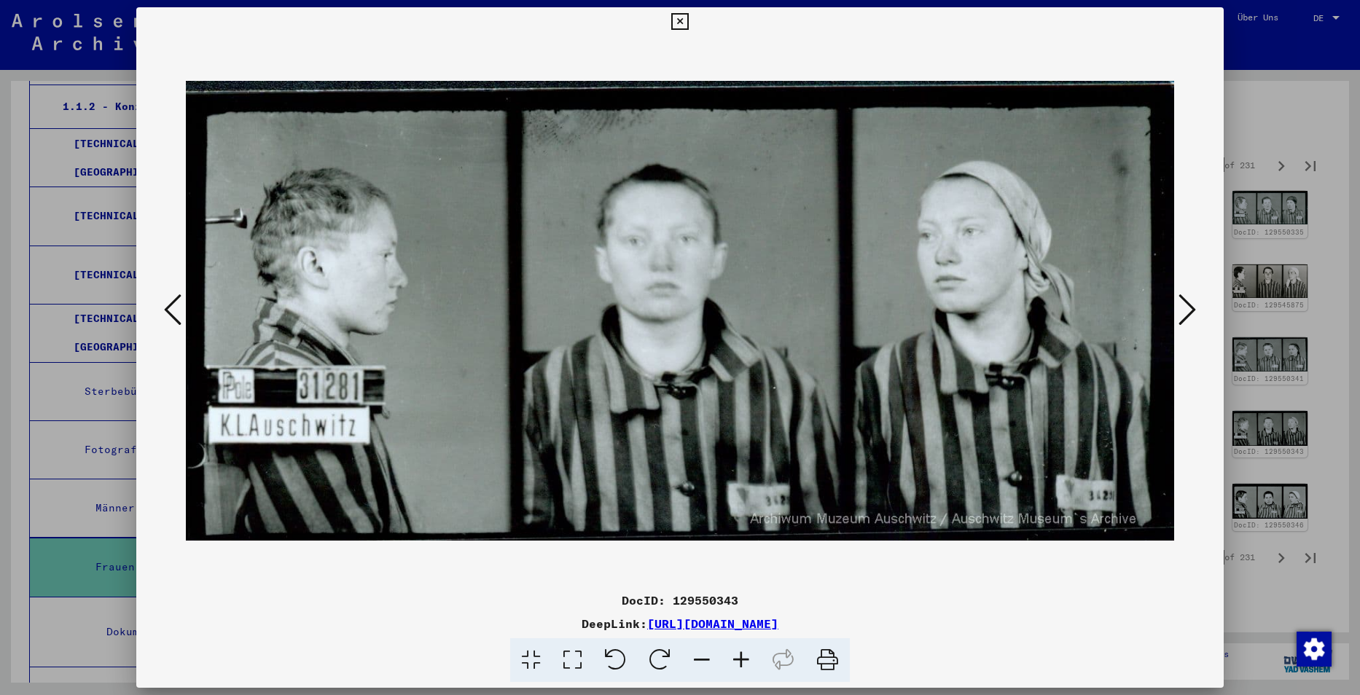
click at [682, 20] on icon at bounding box center [679, 21] width 17 height 17
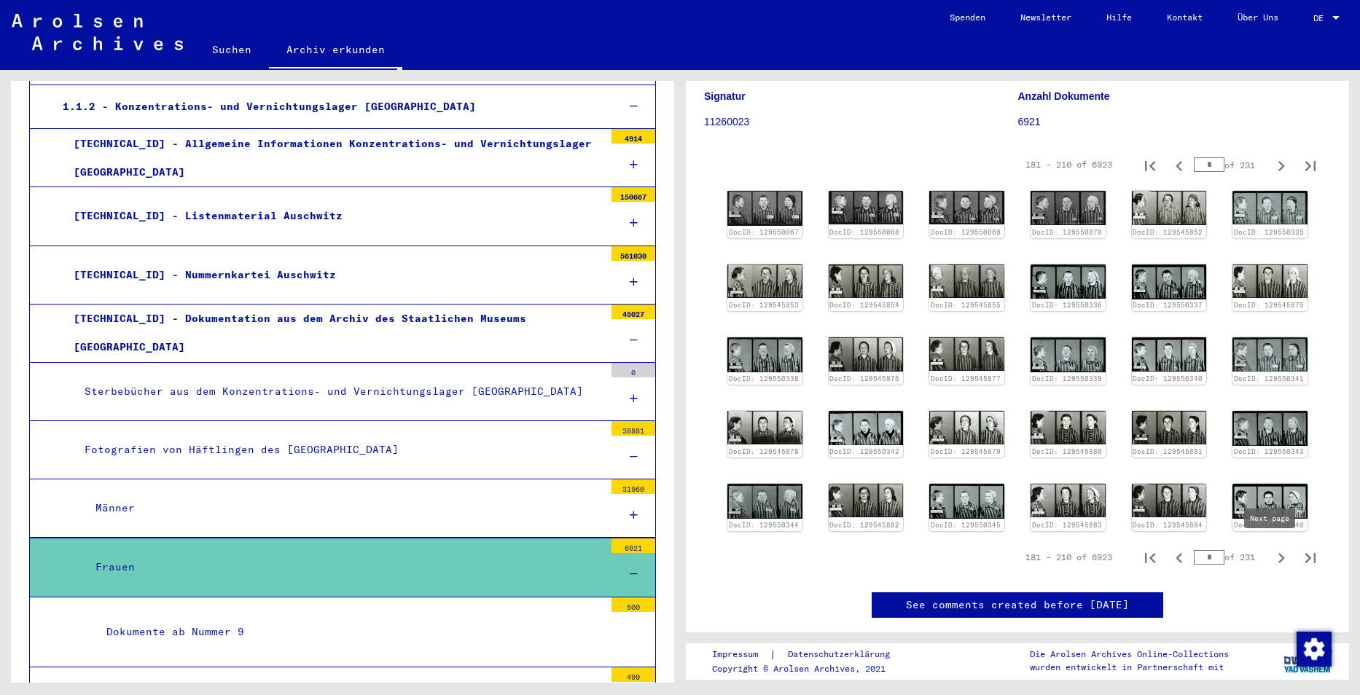
click at [1270, 543] on button "Next page" at bounding box center [1281, 557] width 29 height 29
type input "*"
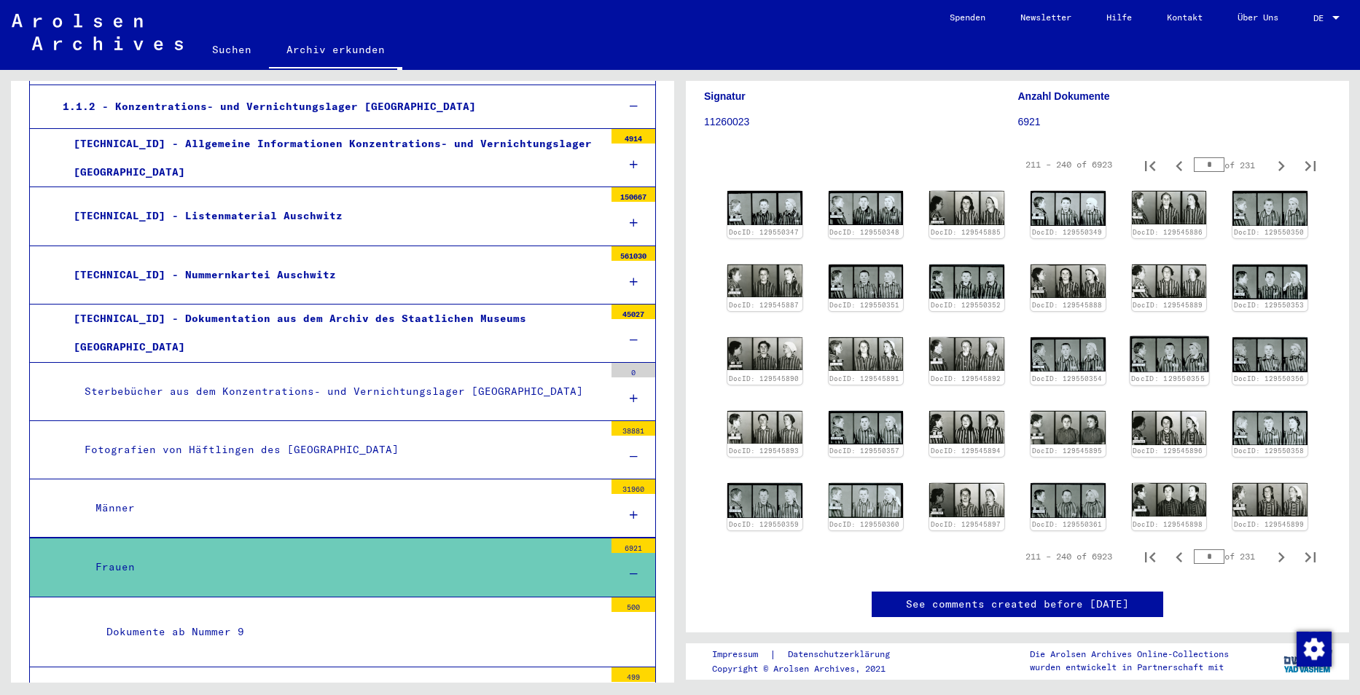
click at [1166, 356] on img at bounding box center [1169, 355] width 79 height 36
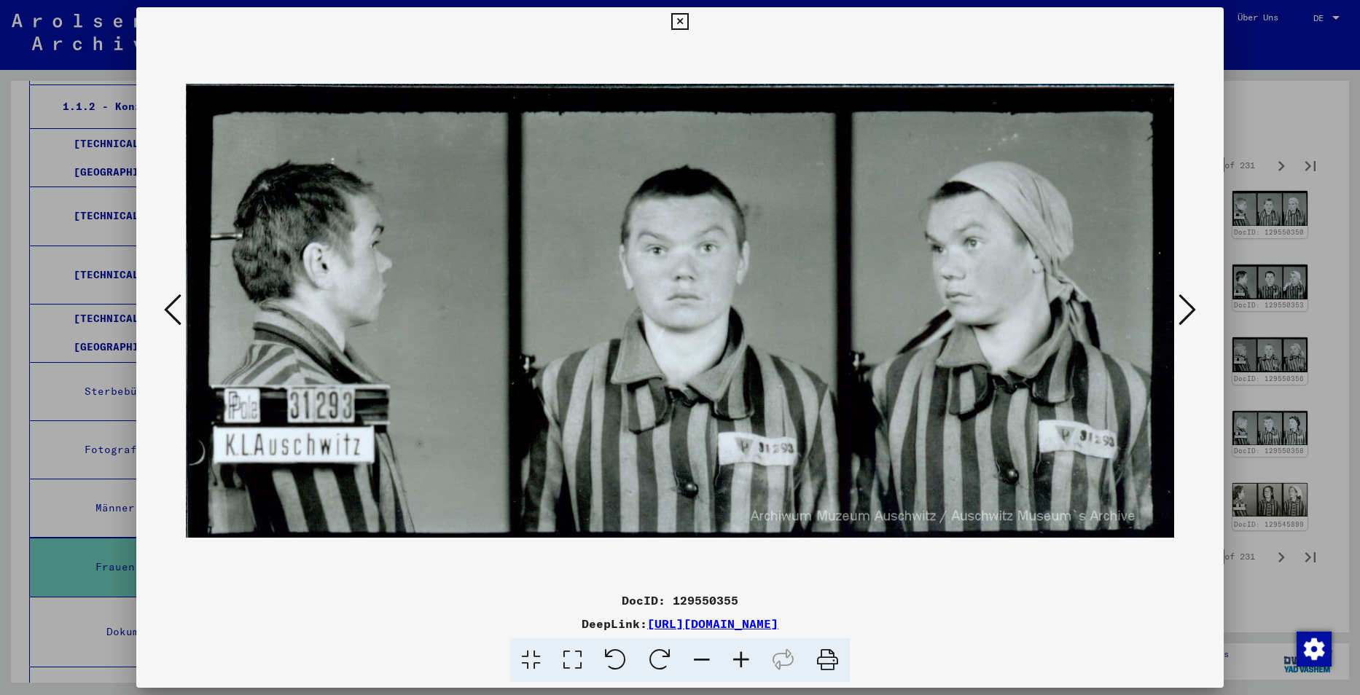
click at [682, 22] on icon at bounding box center [679, 21] width 17 height 17
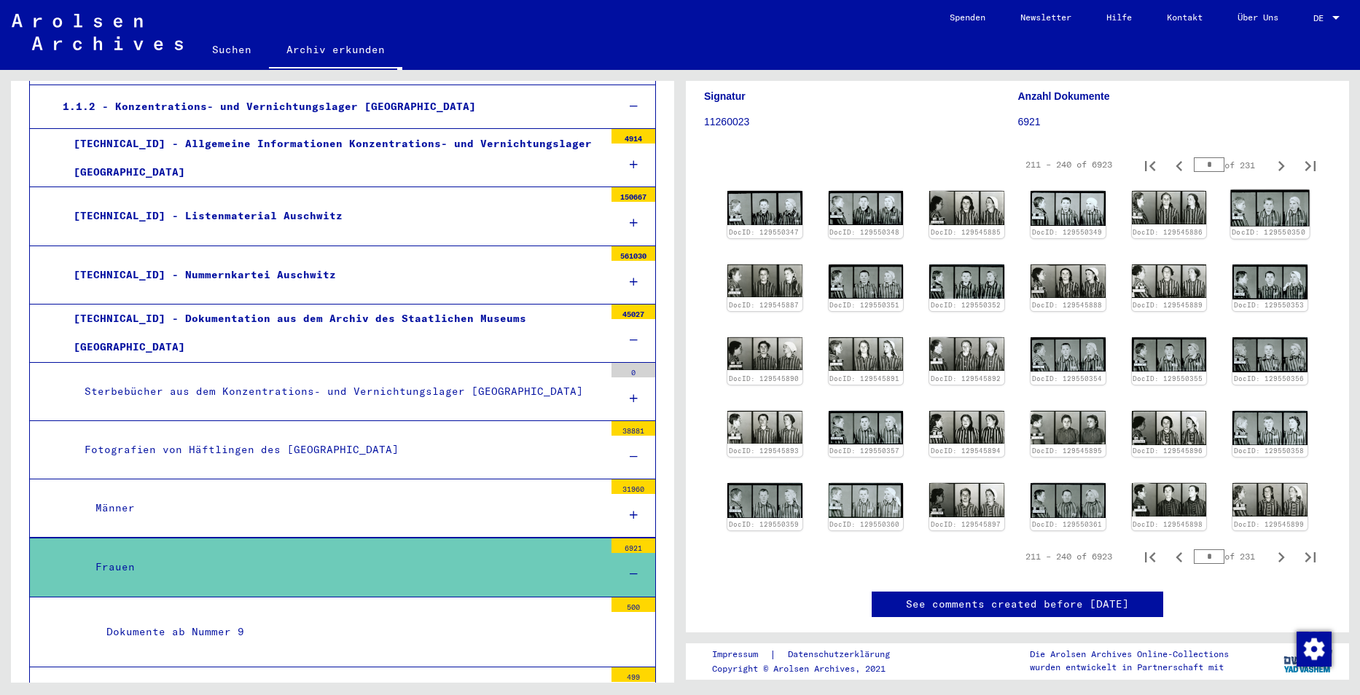
click at [1263, 206] on img at bounding box center [1270, 208] width 79 height 36
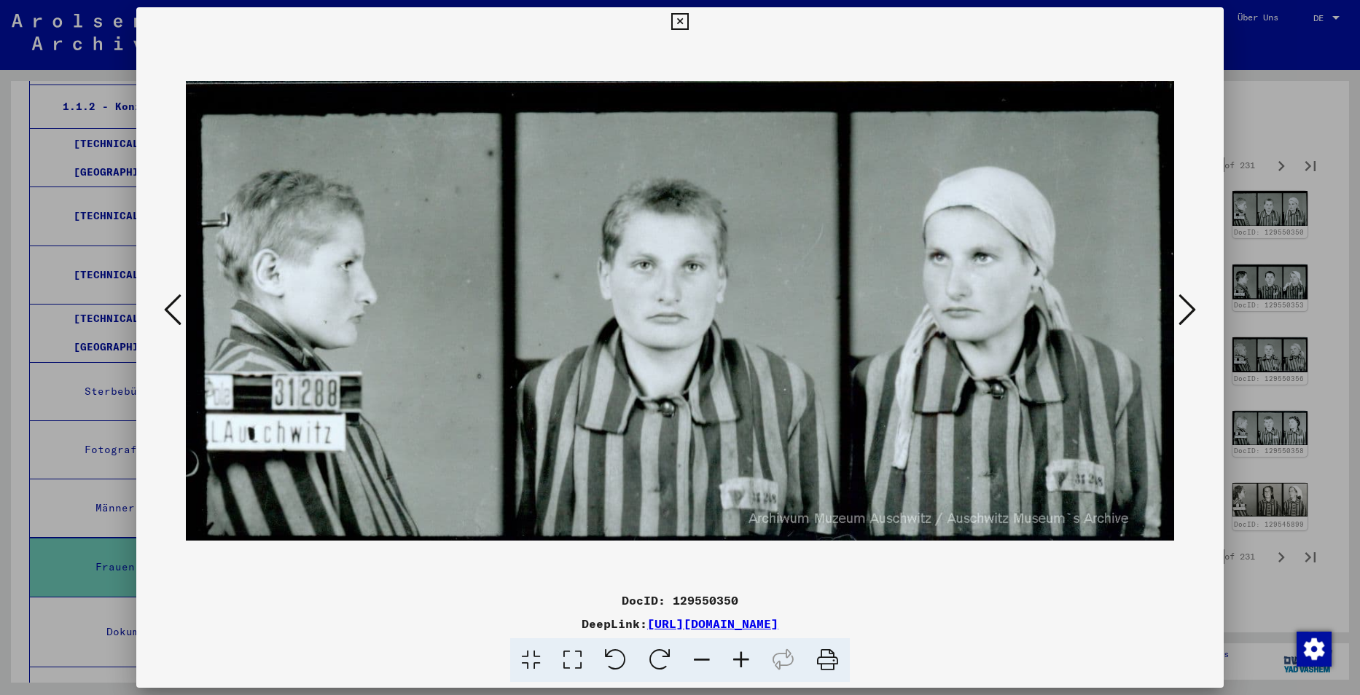
click at [678, 21] on icon at bounding box center [679, 21] width 17 height 17
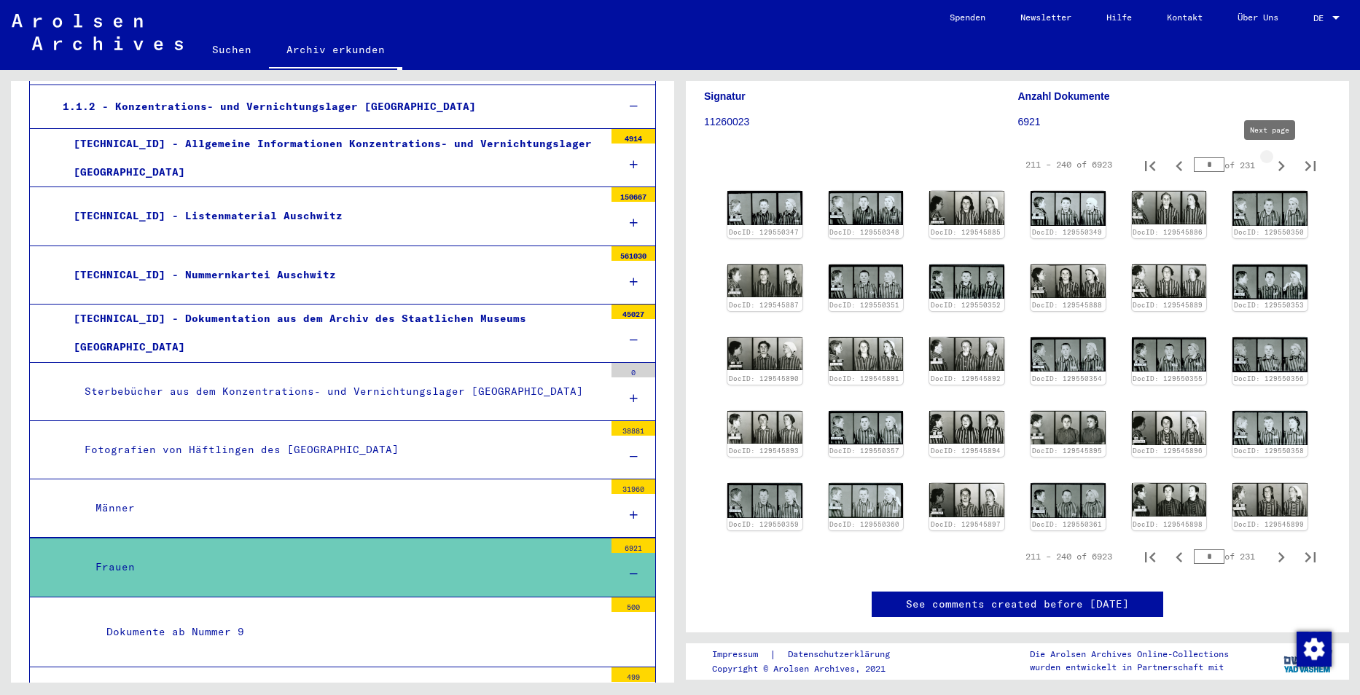
click at [1273, 168] on icon "Next page" at bounding box center [1281, 166] width 20 height 20
type input "*"
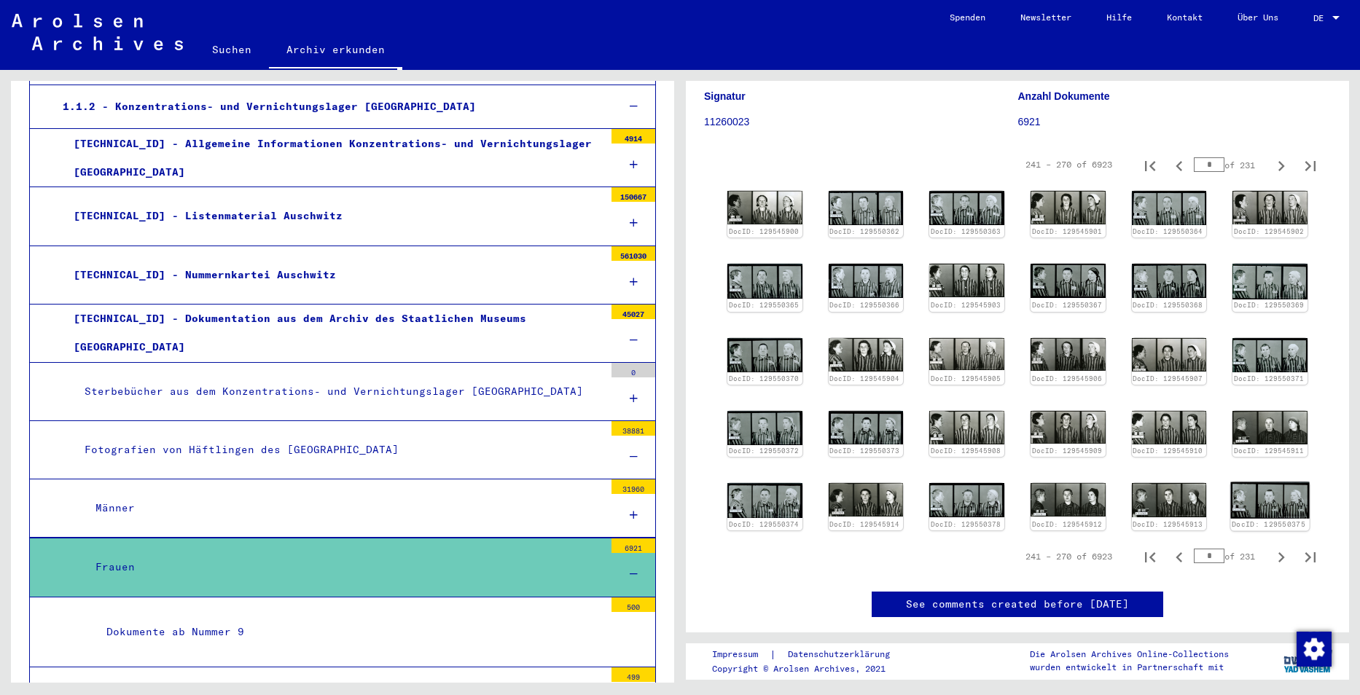
click at [1277, 496] on img at bounding box center [1270, 501] width 79 height 36
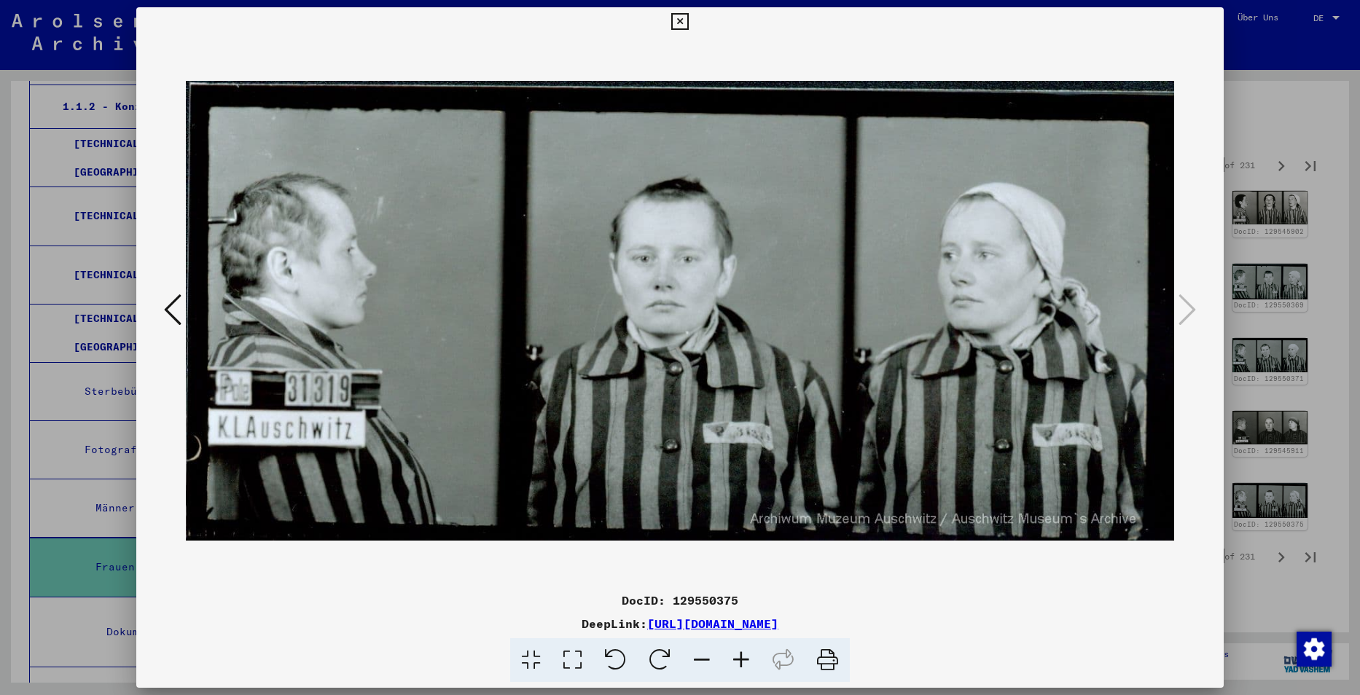
click at [684, 23] on icon at bounding box center [679, 21] width 17 height 17
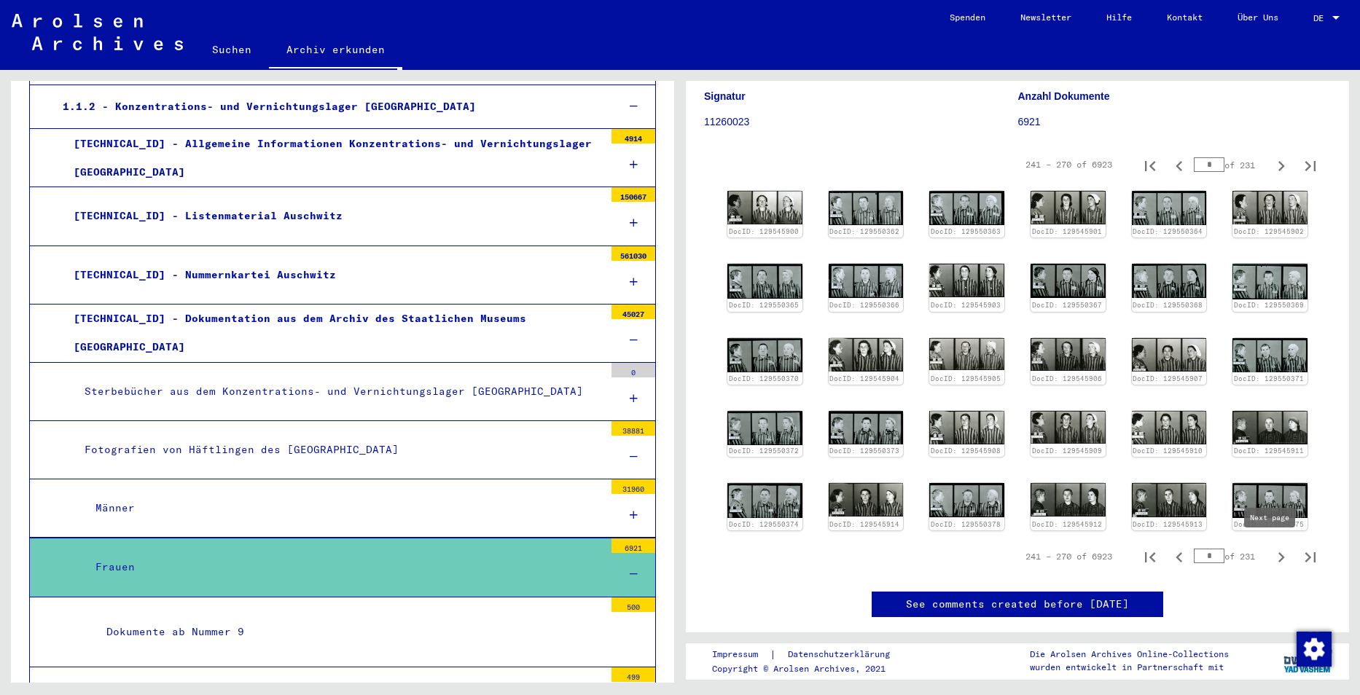
click at [1271, 553] on icon "Next page" at bounding box center [1281, 557] width 20 height 20
type input "**"
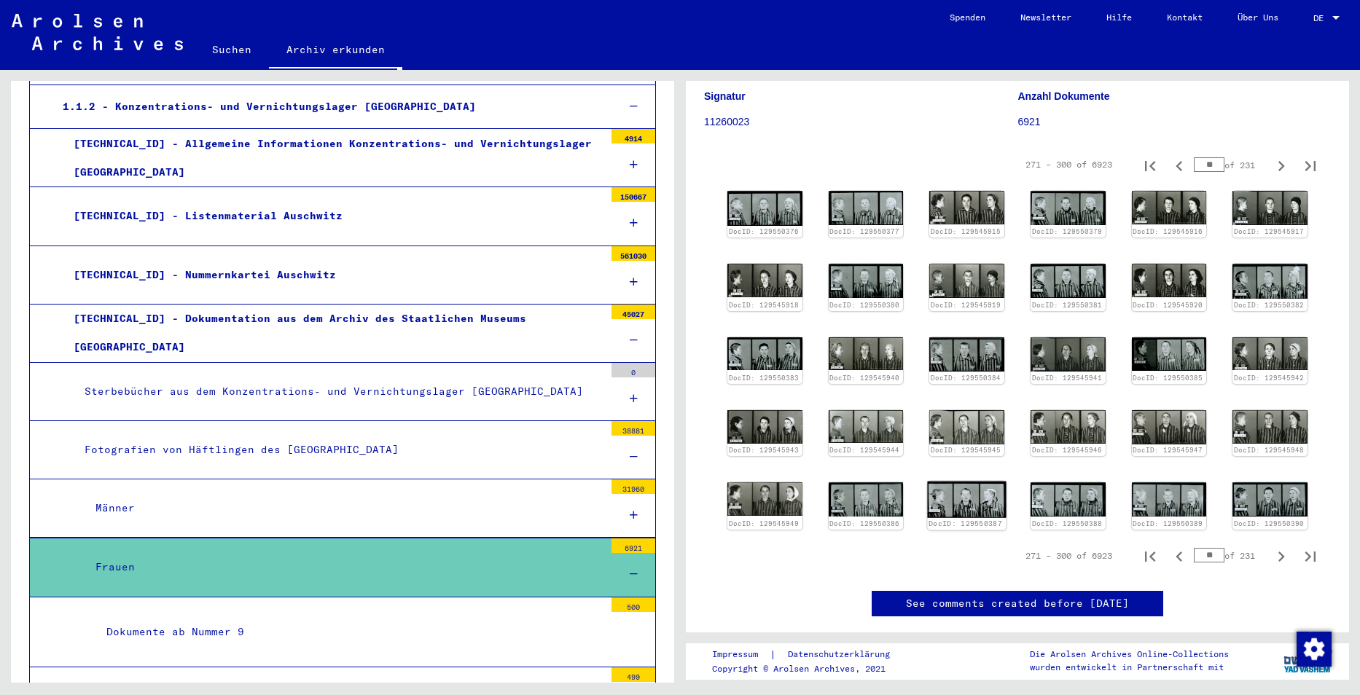
click at [961, 494] on img at bounding box center [967, 500] width 79 height 36
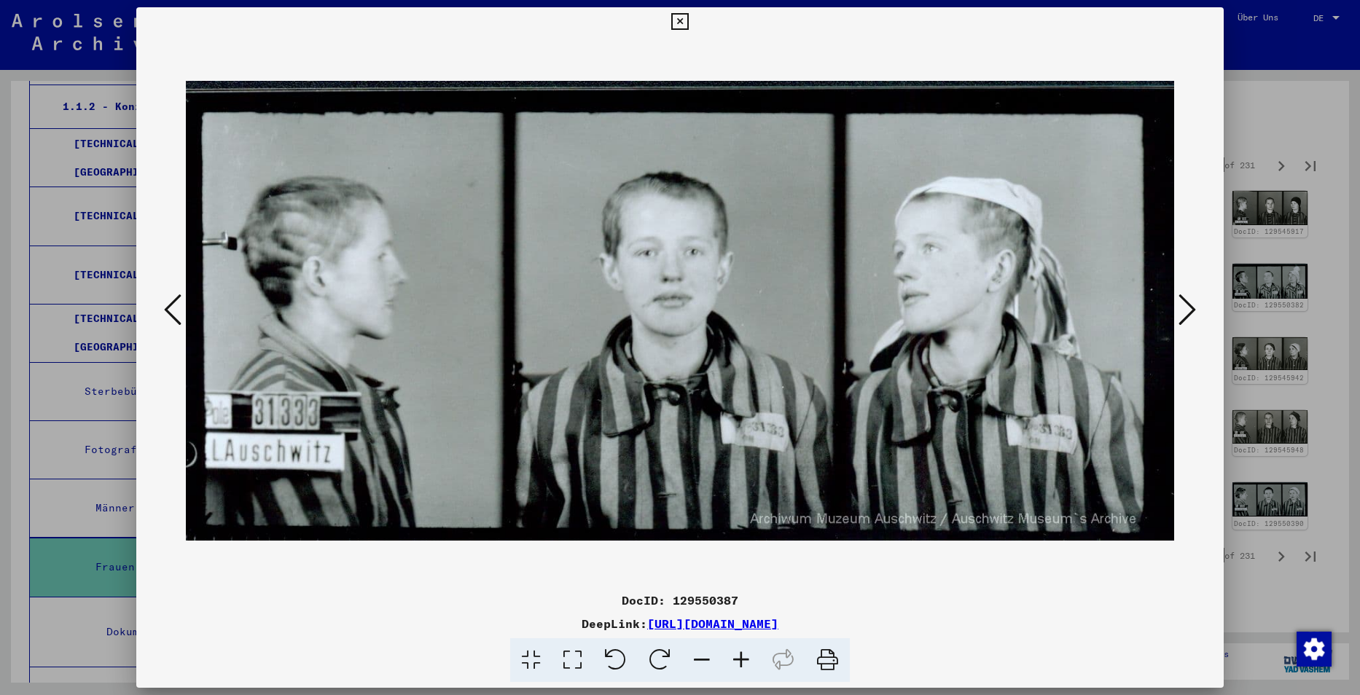
click at [681, 13] on icon at bounding box center [679, 21] width 17 height 17
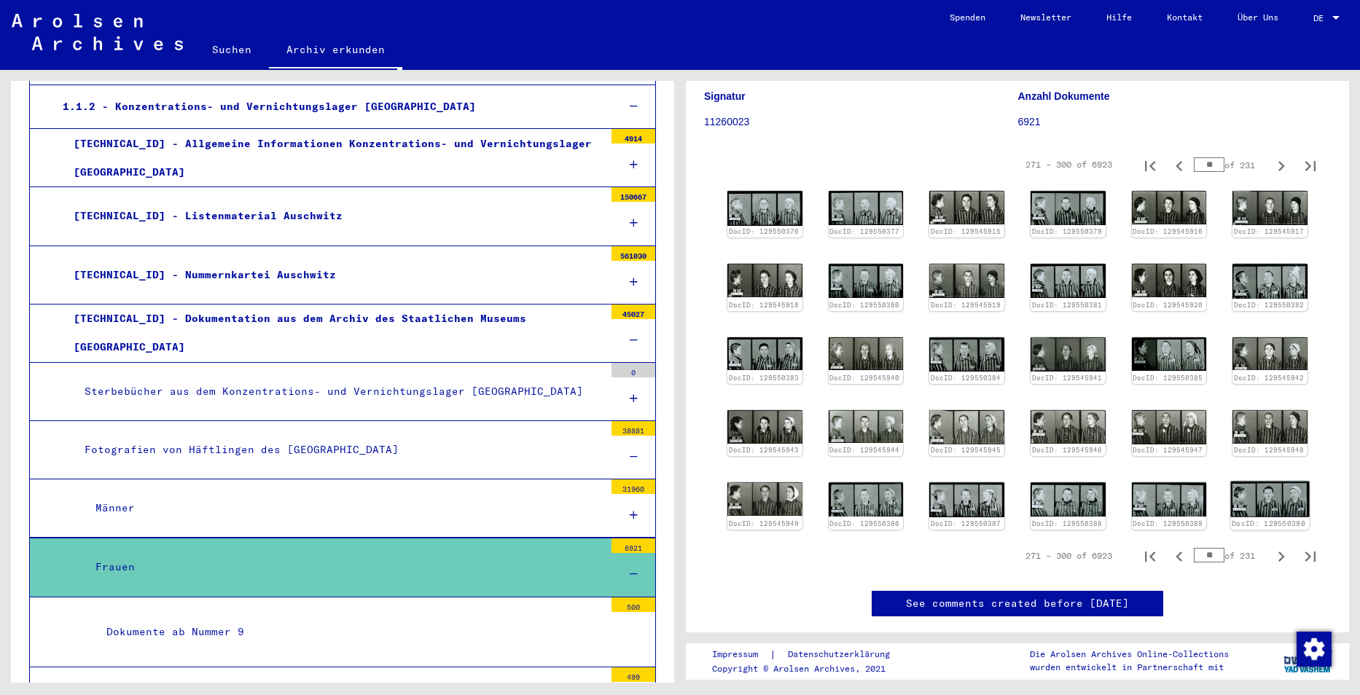
click at [1263, 503] on img at bounding box center [1270, 500] width 79 height 36
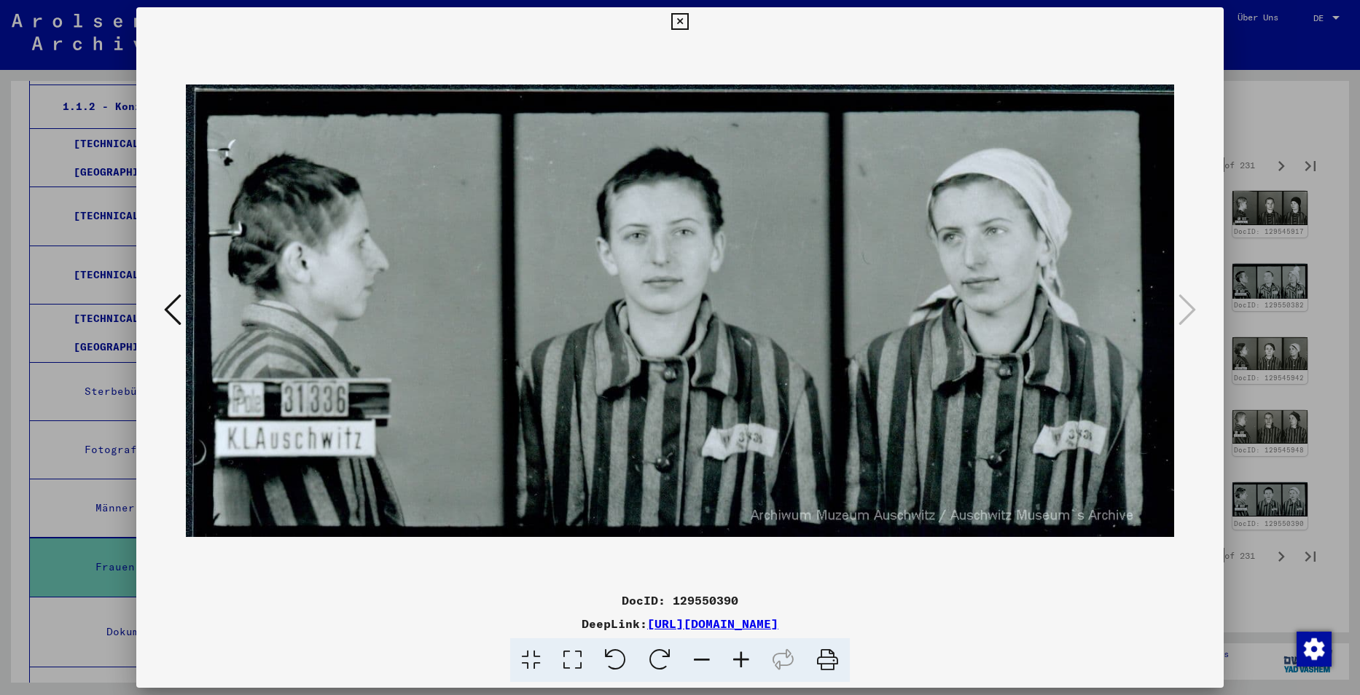
click at [676, 17] on icon at bounding box center [679, 21] width 17 height 17
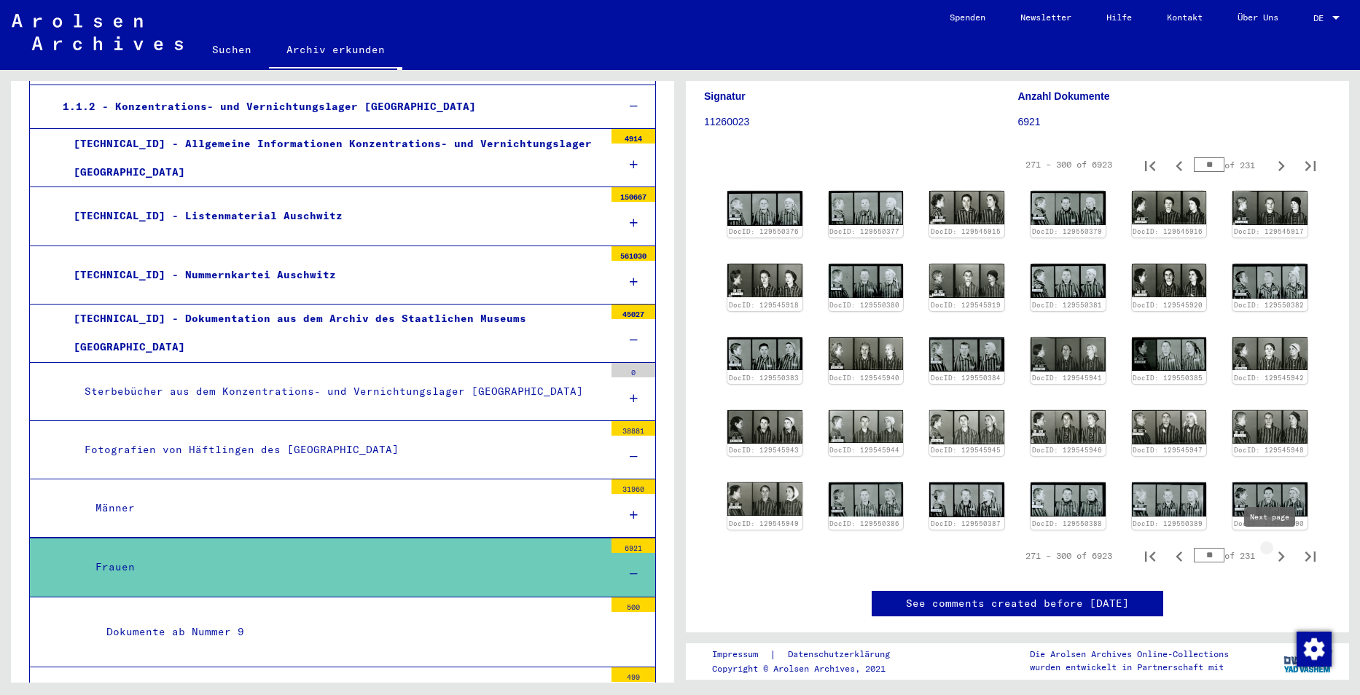
click at [1272, 547] on icon "Next page" at bounding box center [1281, 557] width 20 height 20
type input "**"
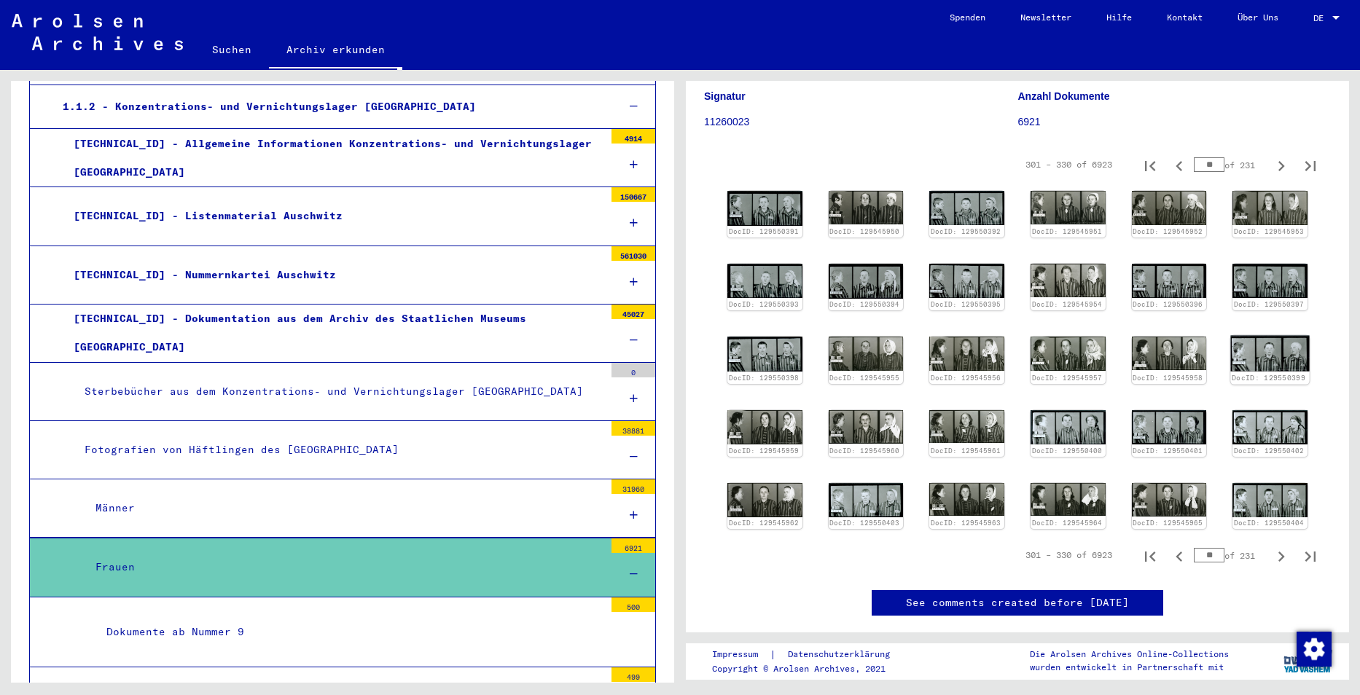
click at [1254, 350] on img at bounding box center [1270, 354] width 79 height 36
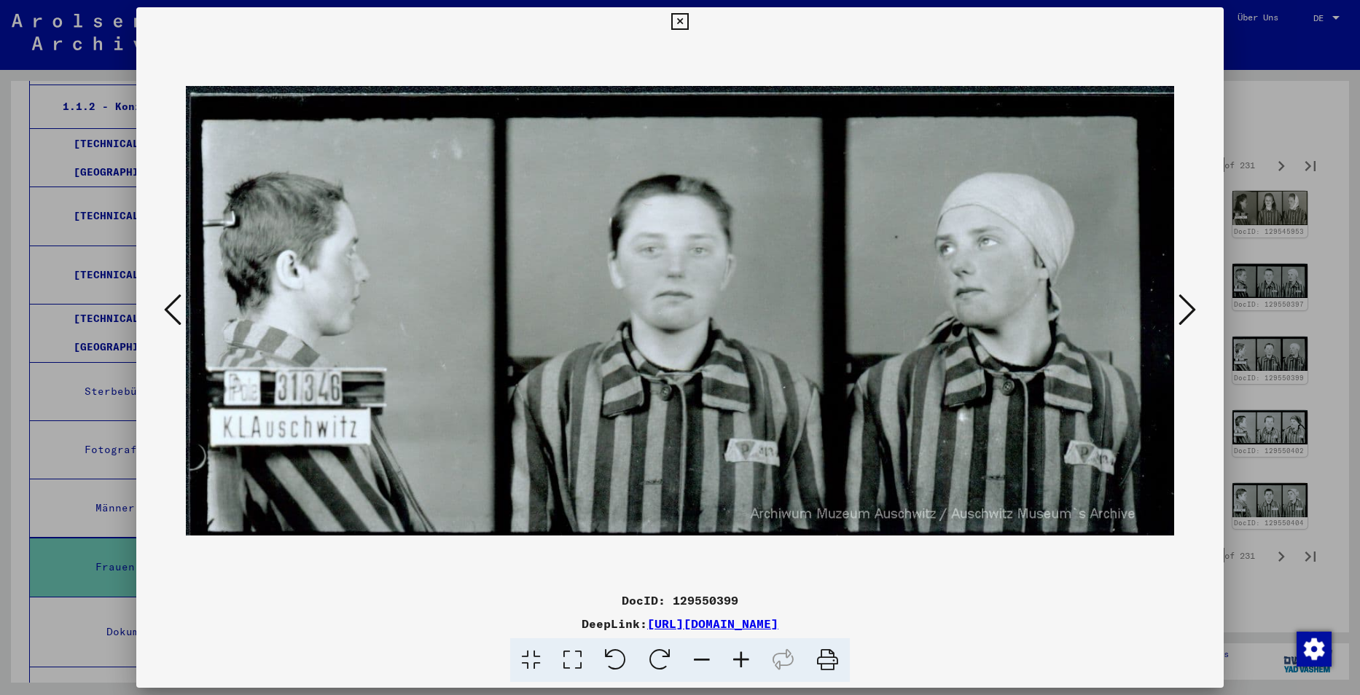
click at [680, 11] on button at bounding box center [680, 21] width 26 height 29
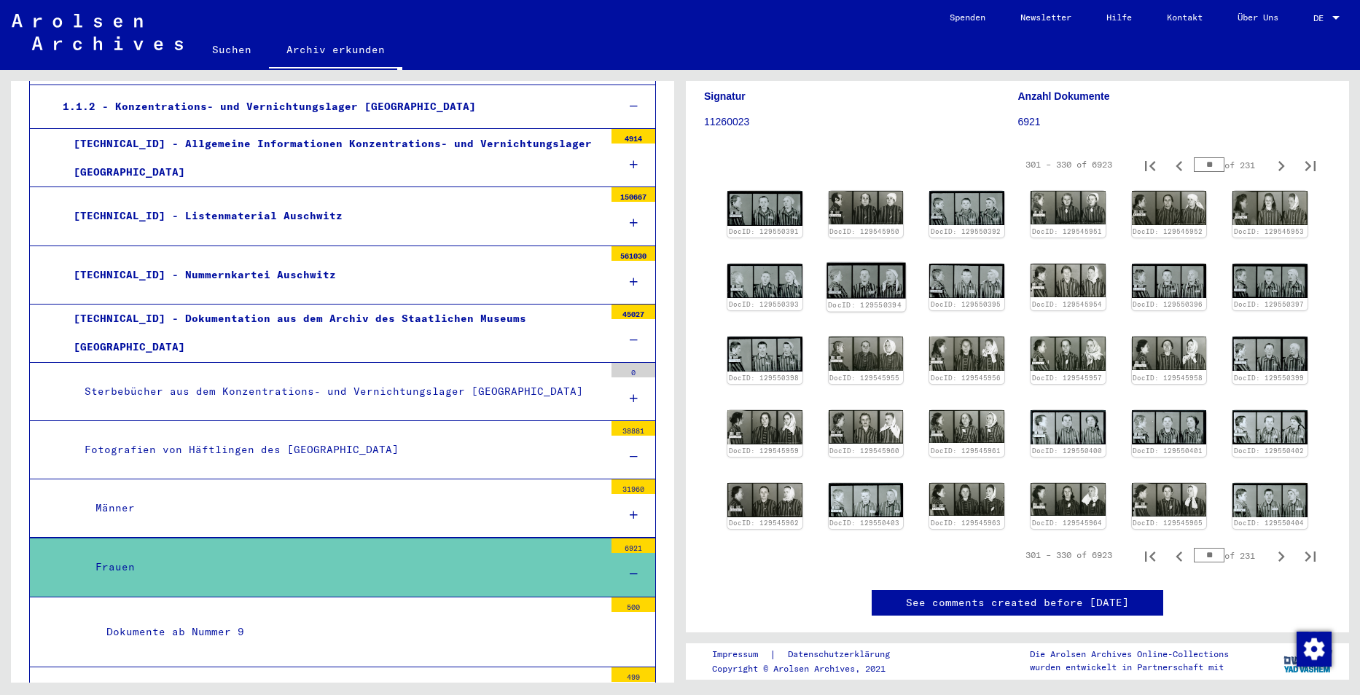
click at [860, 276] on img at bounding box center [866, 281] width 79 height 36
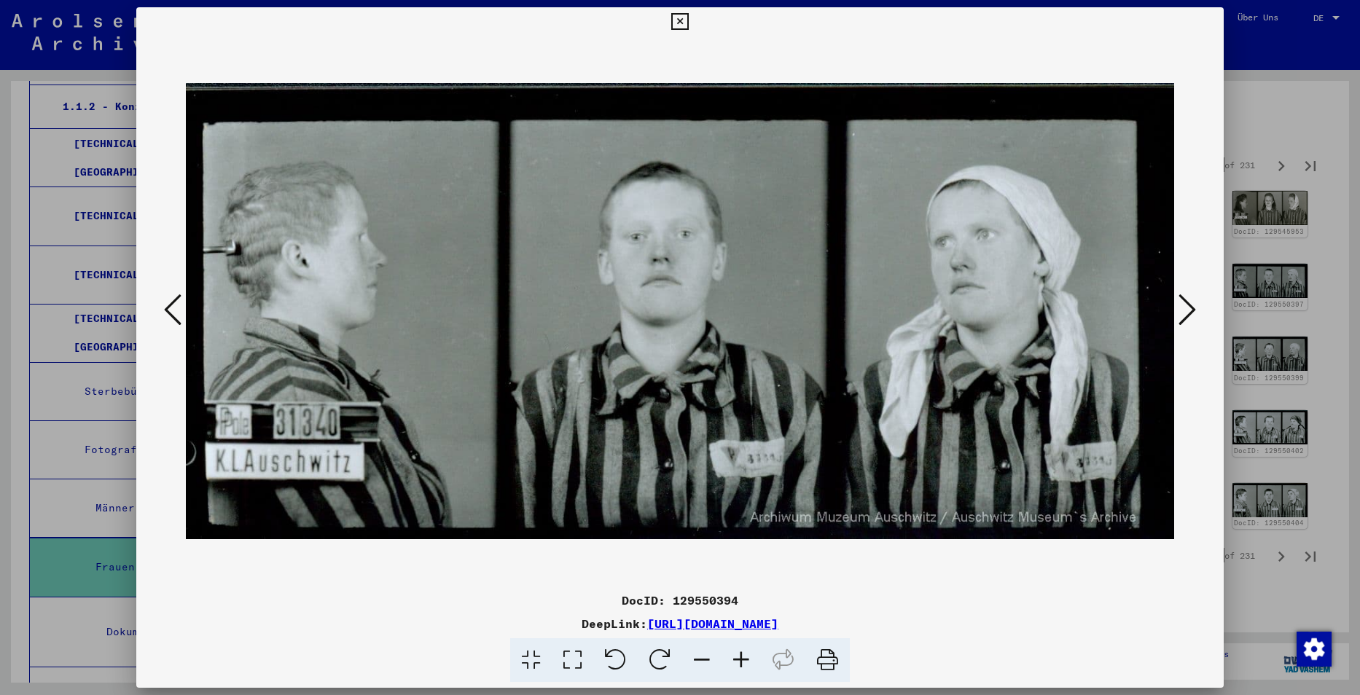
click at [675, 18] on icon at bounding box center [679, 21] width 17 height 17
